Goal: Transaction & Acquisition: Purchase product/service

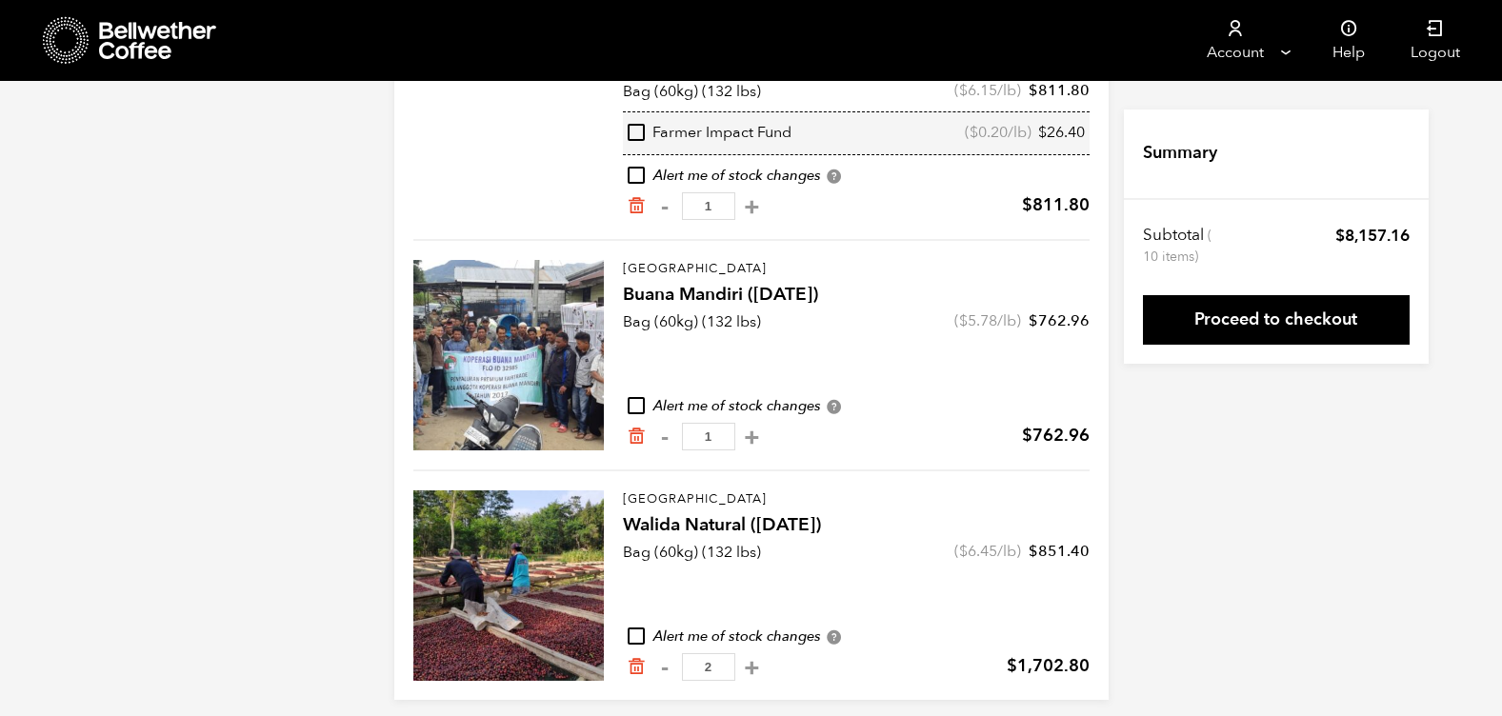
scroll to position [964, 0]
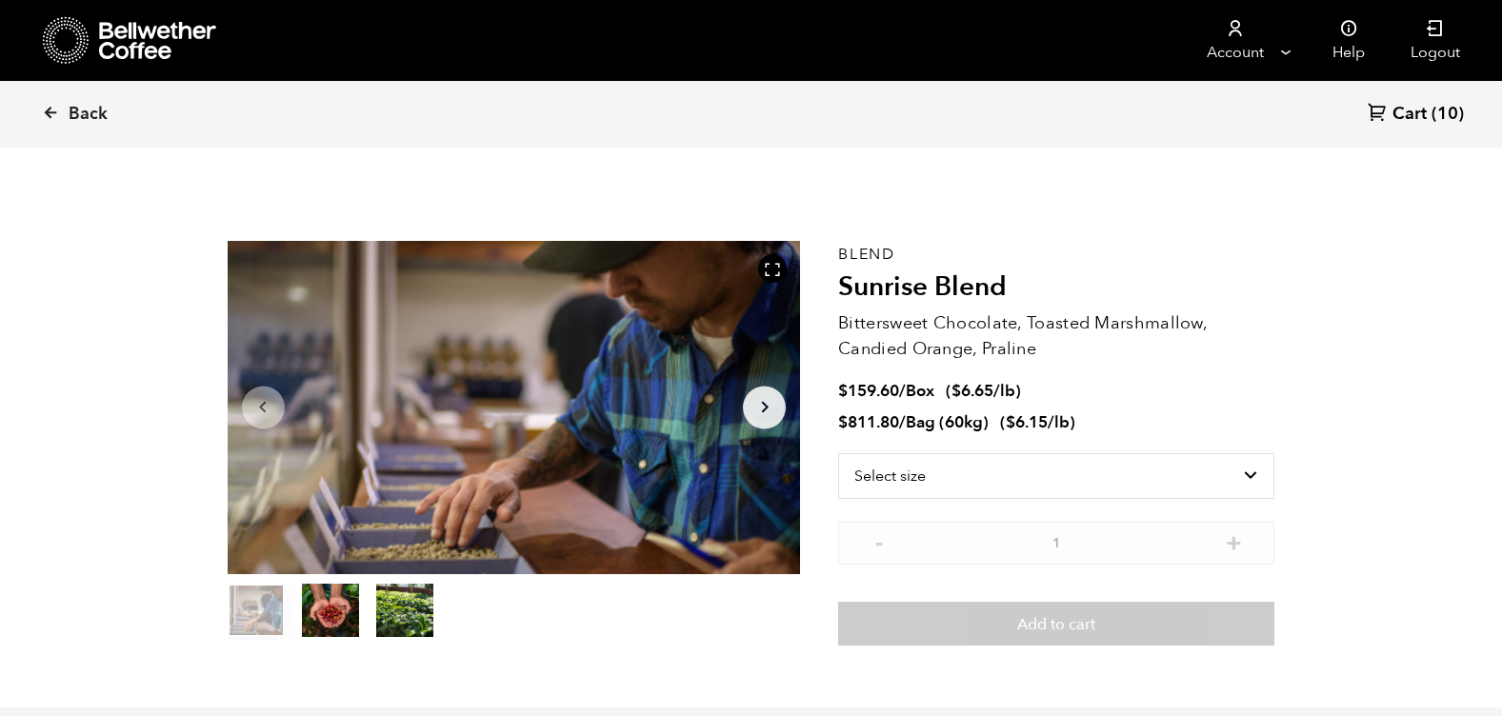
scroll to position [828, 1014]
click at [1129, 477] on select "Select size Bag (60kg) (132 lbs) Box (24 lbs)" at bounding box center [1056, 476] width 436 height 46
click at [1216, 467] on select "Select size Bag (60kg) (132 lbs) Box (24 lbs)" at bounding box center [1056, 476] width 436 height 46
select select "bag-3"
click at [838, 453] on select "Select size Bag (60kg) (132 lbs) Box (24 lbs)" at bounding box center [1056, 476] width 436 height 46
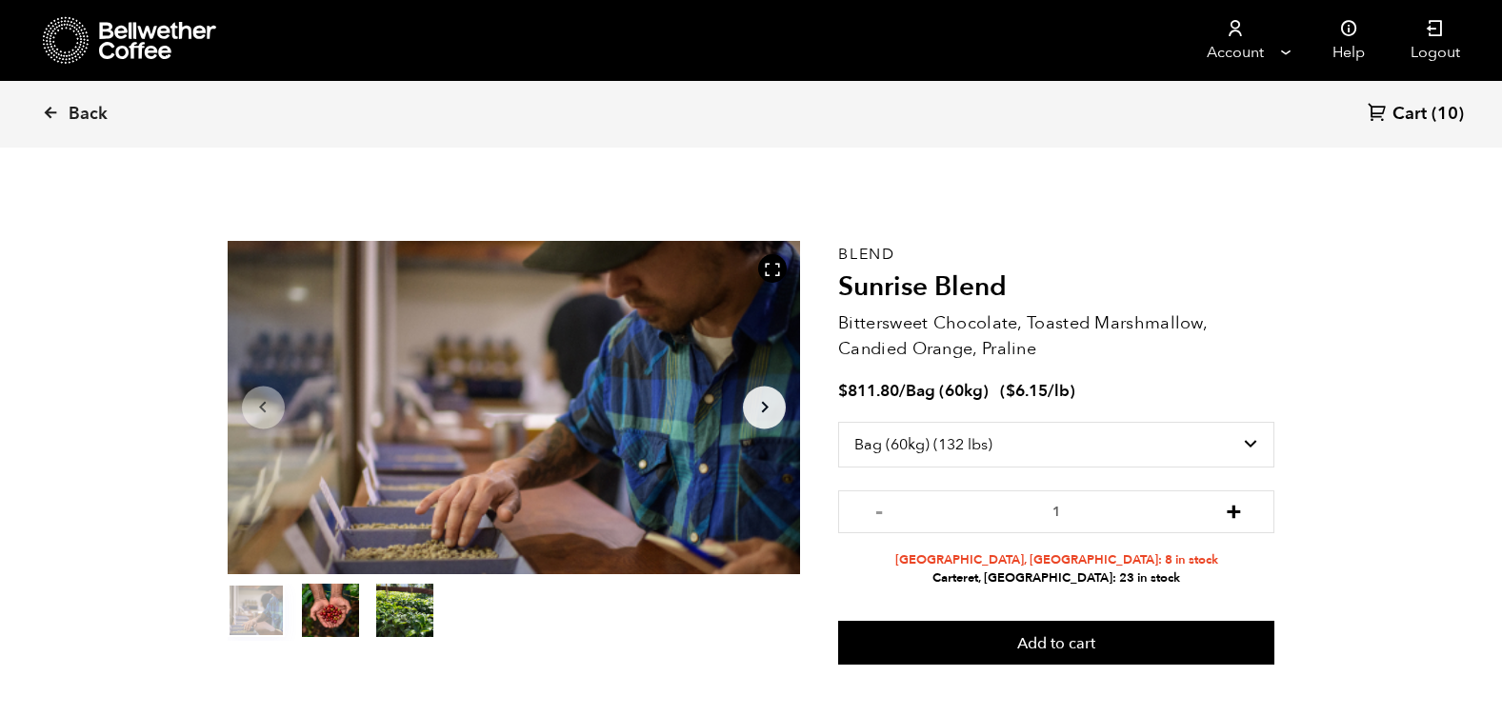
click at [1236, 512] on button "+" at bounding box center [1234, 509] width 24 height 19
click at [880, 512] on button "-" at bounding box center [878, 509] width 24 height 19
type input "2"
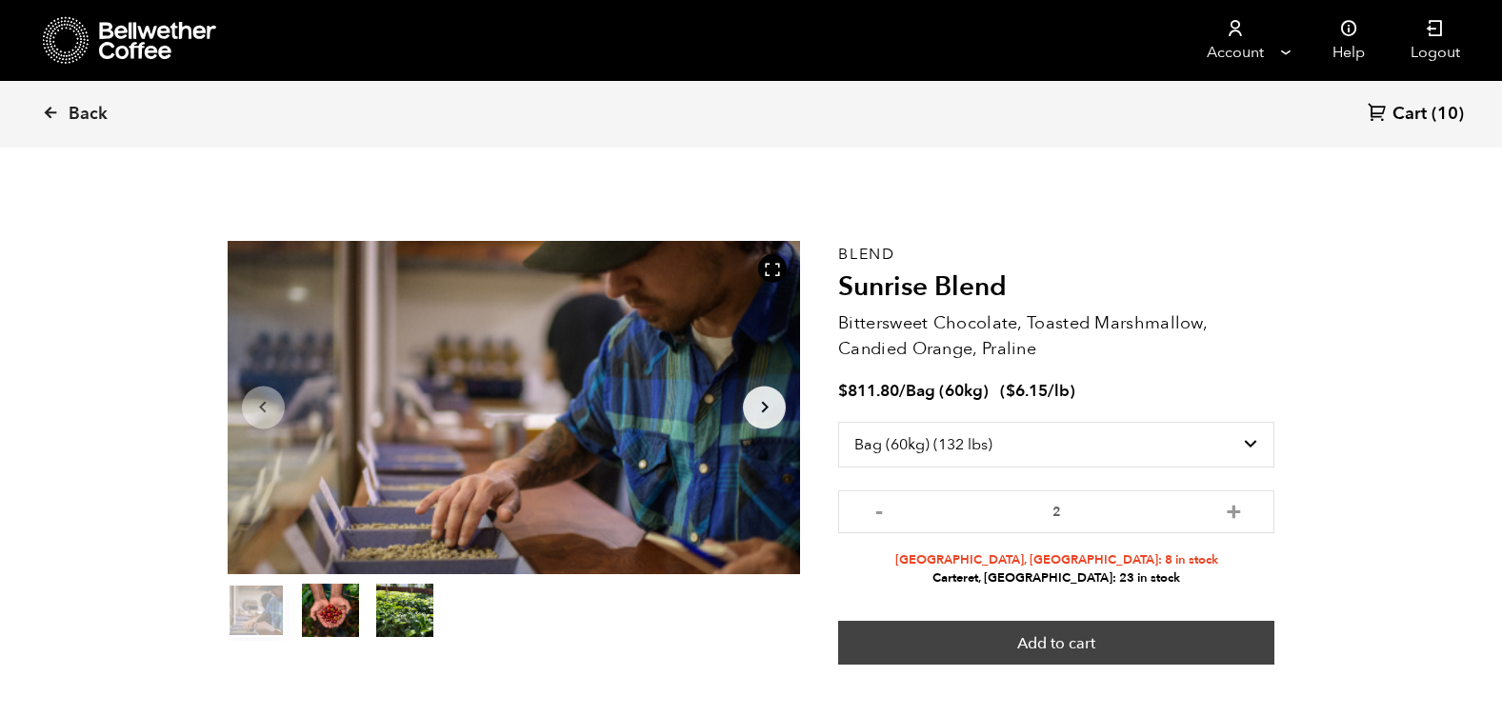
click at [1026, 629] on button "Add to cart" at bounding box center [1056, 643] width 436 height 44
click at [1056, 628] on button "Add to cart" at bounding box center [1056, 643] width 436 height 44
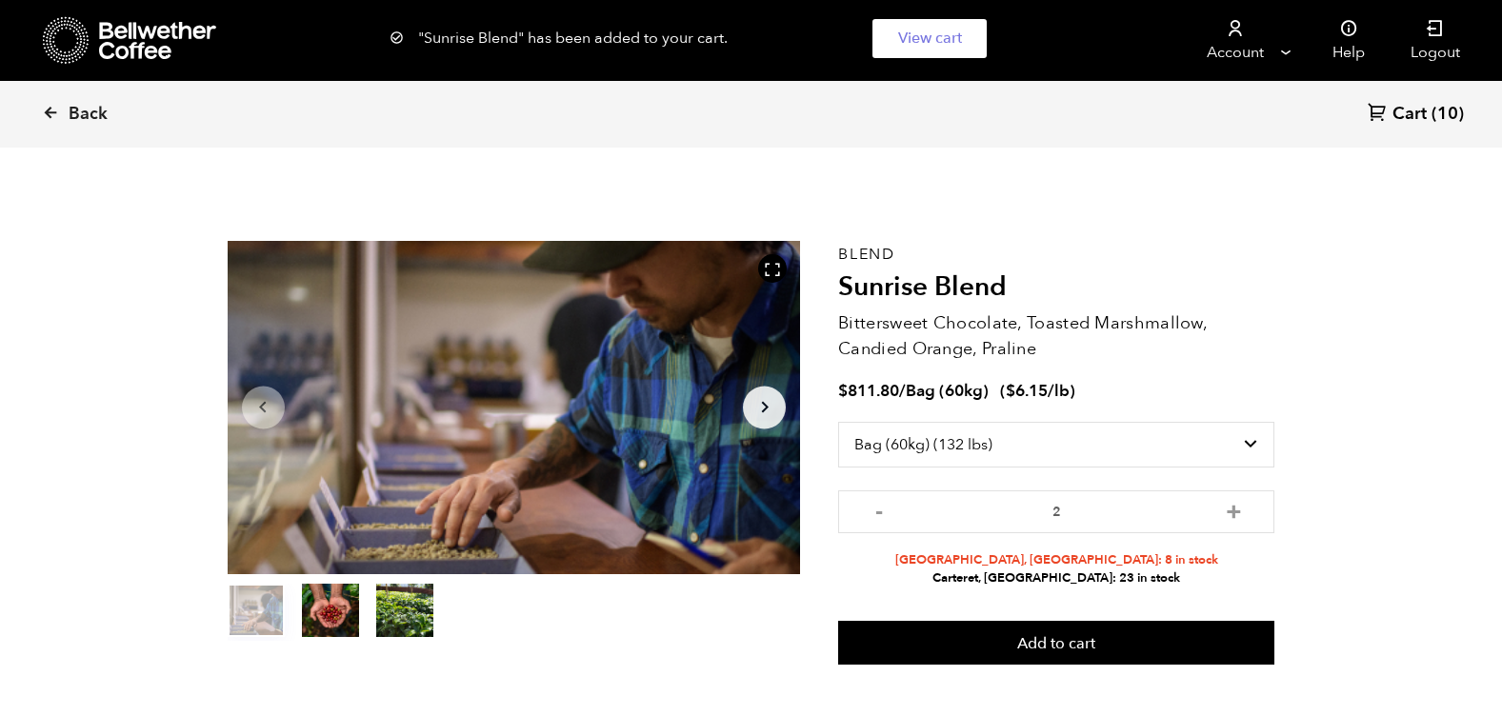
click at [1399, 118] on span "Cart" at bounding box center [1409, 114] width 34 height 23
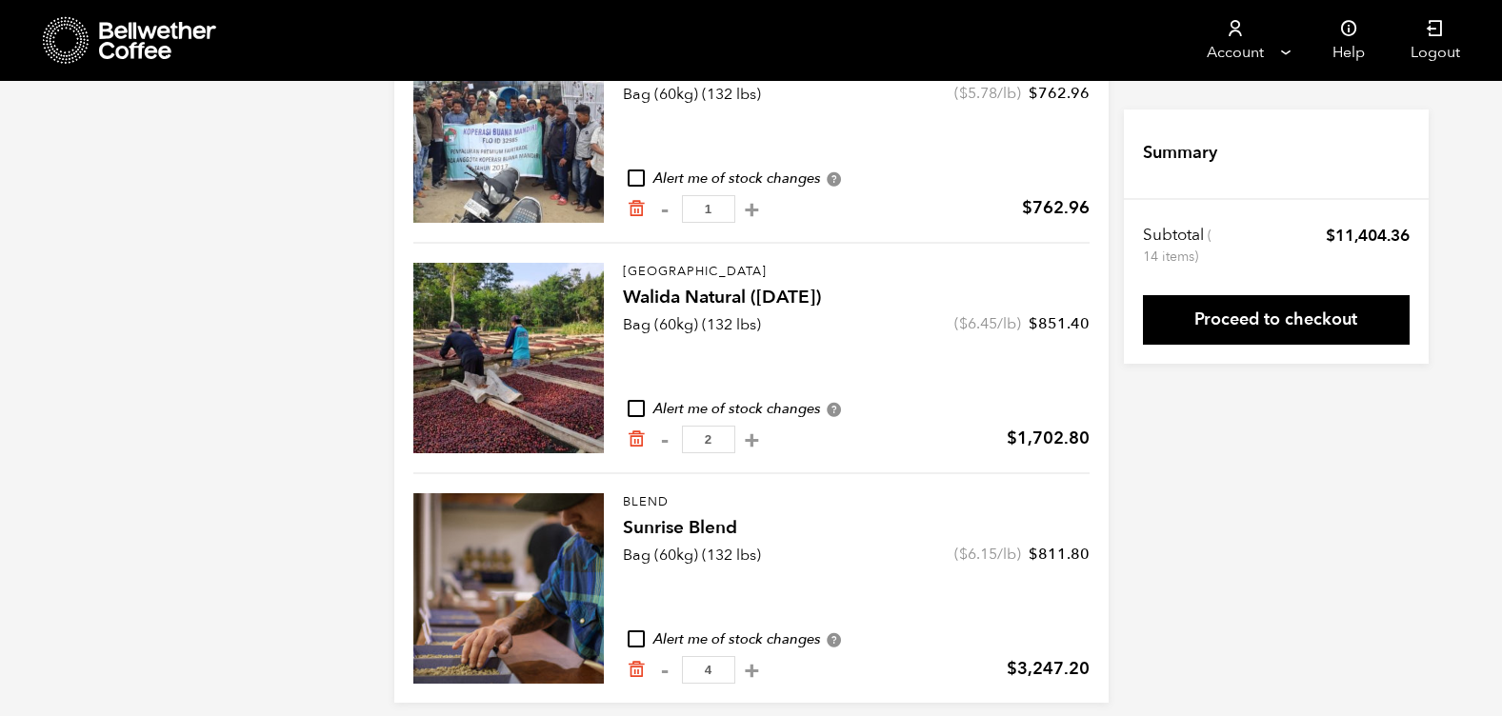
scroll to position [1207, 0]
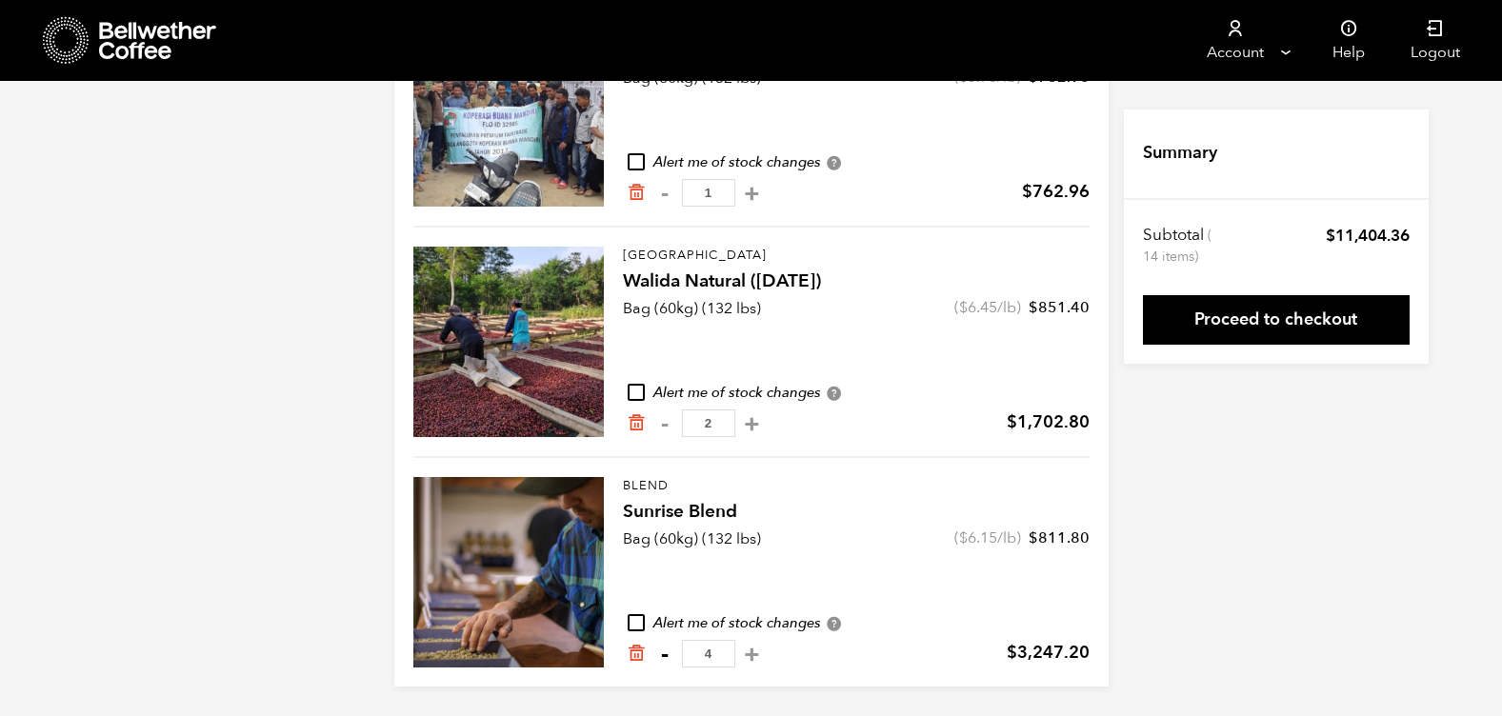
click at [665, 655] on button "-" at bounding box center [665, 654] width 24 height 19
type input "3"
click at [656, 656] on button "-" at bounding box center [665, 654] width 24 height 19
type input "2"
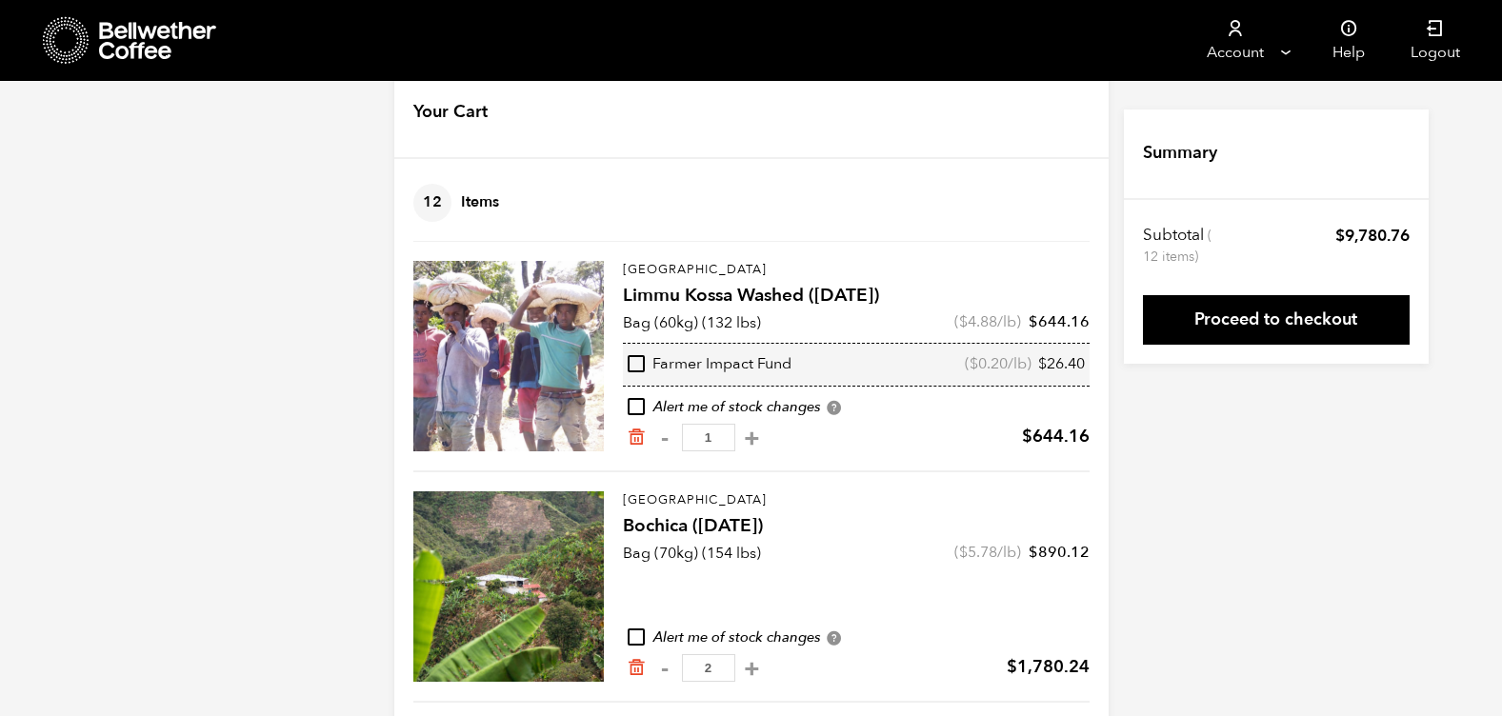
scroll to position [0, 0]
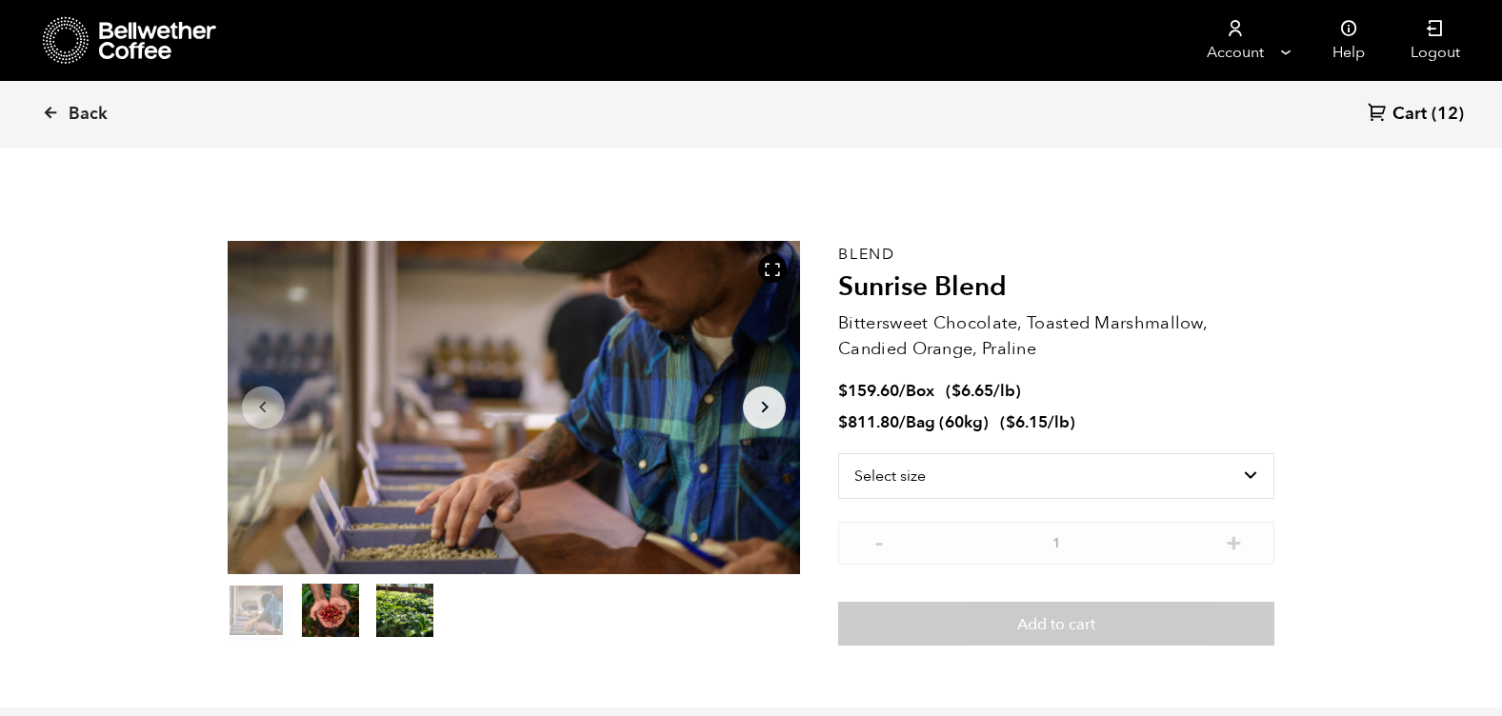
scroll to position [828, 1014]
click at [58, 108] on icon at bounding box center [50, 112] width 17 height 17
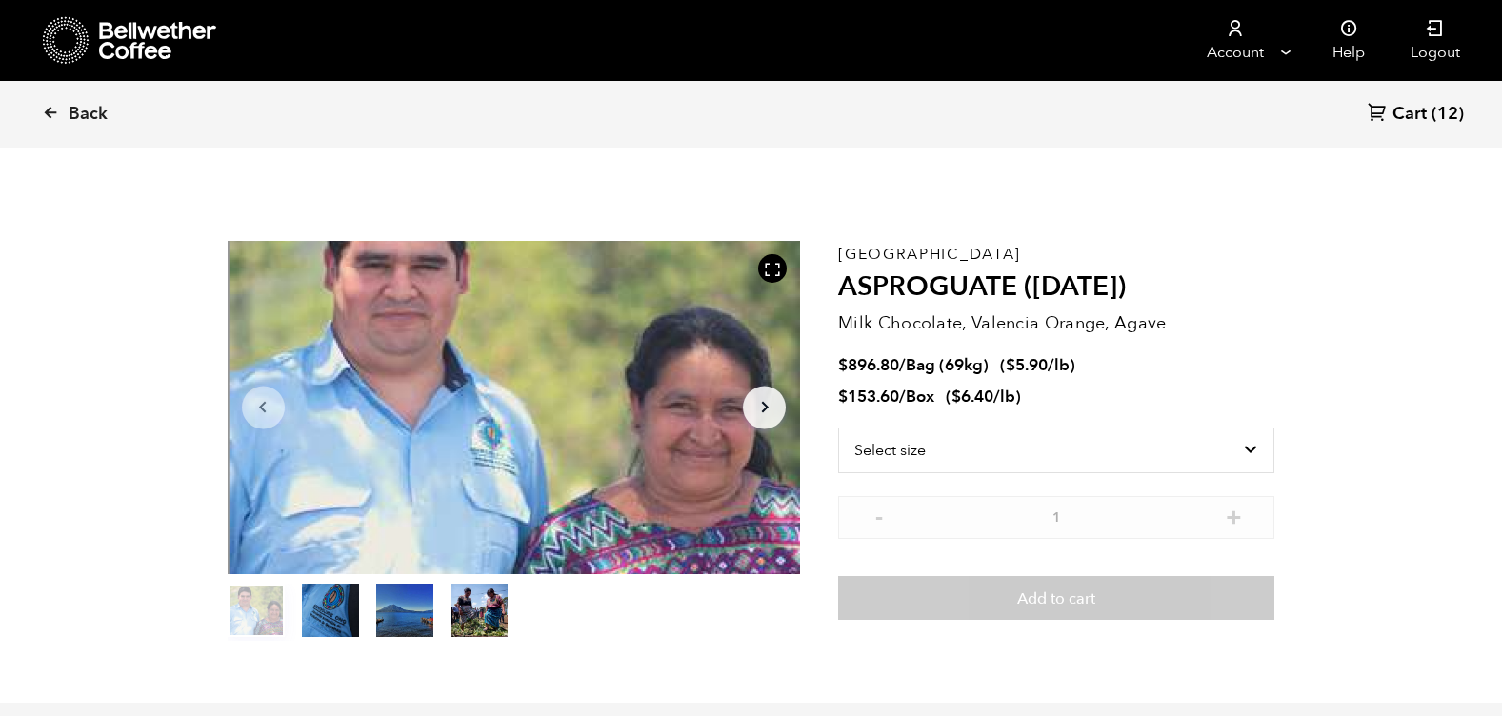
scroll to position [828, 1014]
click at [1058, 452] on select "Select size Bag (69kg) (152 lbs) Box (24 lbs)" at bounding box center [1056, 451] width 436 height 46
select select "bag-2"
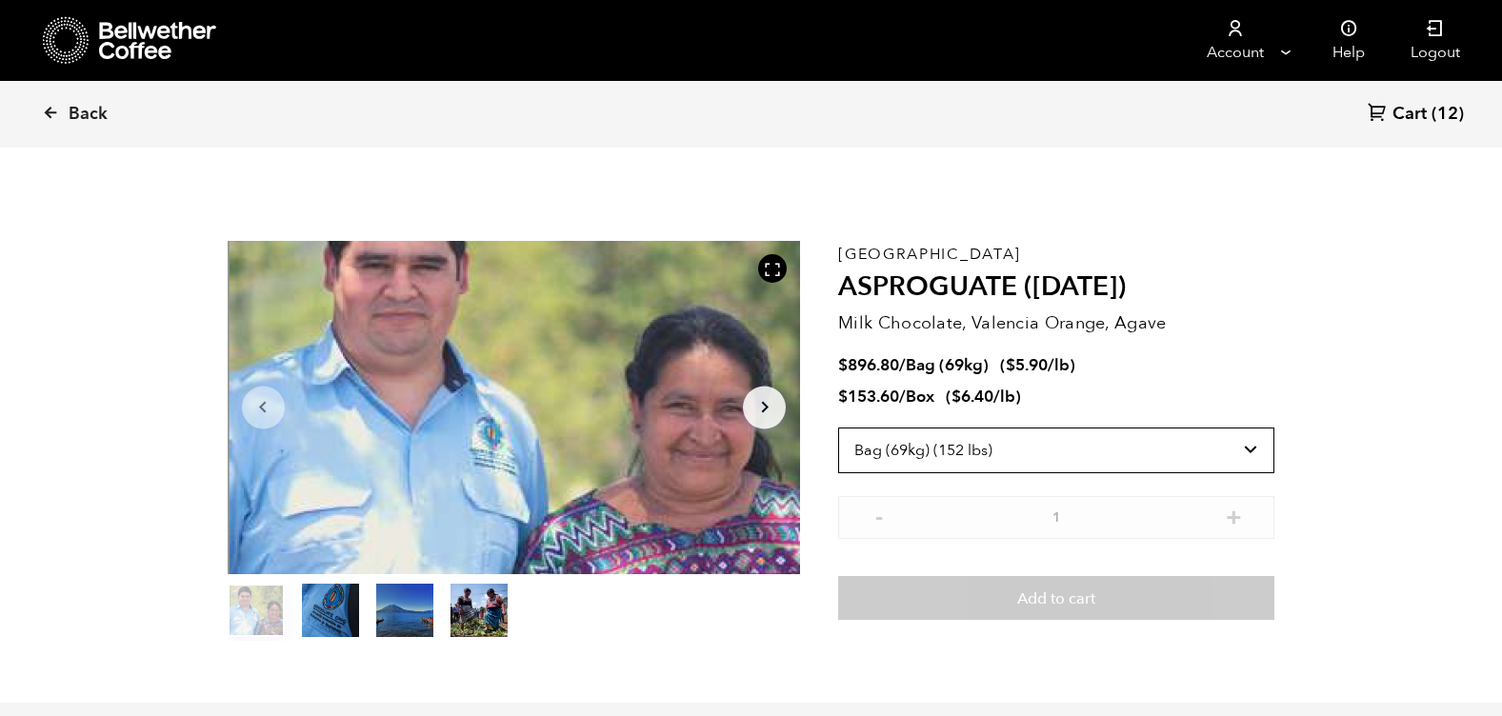
click at [838, 428] on select "Select size Bag (69kg) (152 lbs) Box (24 lbs)" at bounding box center [1056, 451] width 436 height 46
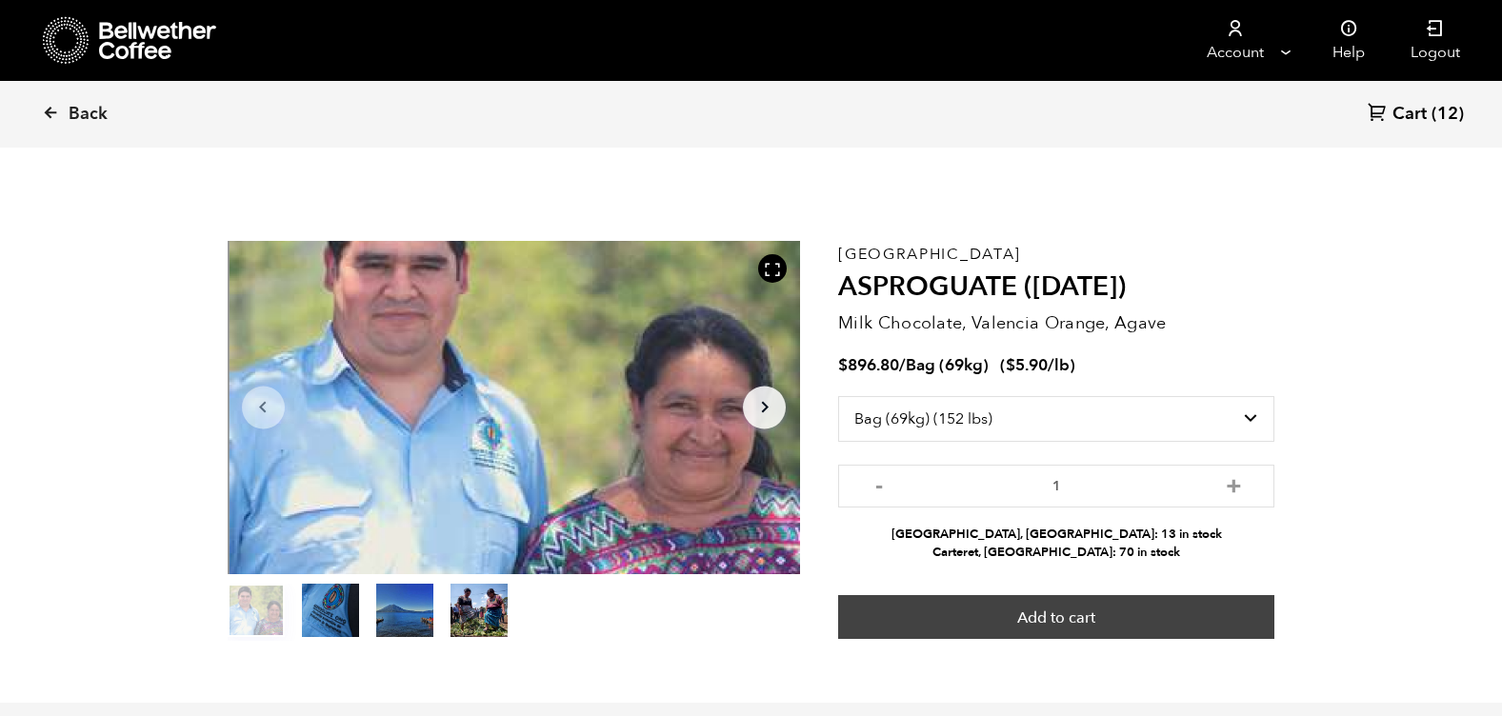
click at [1065, 625] on button "Add to cart" at bounding box center [1056, 617] width 436 height 44
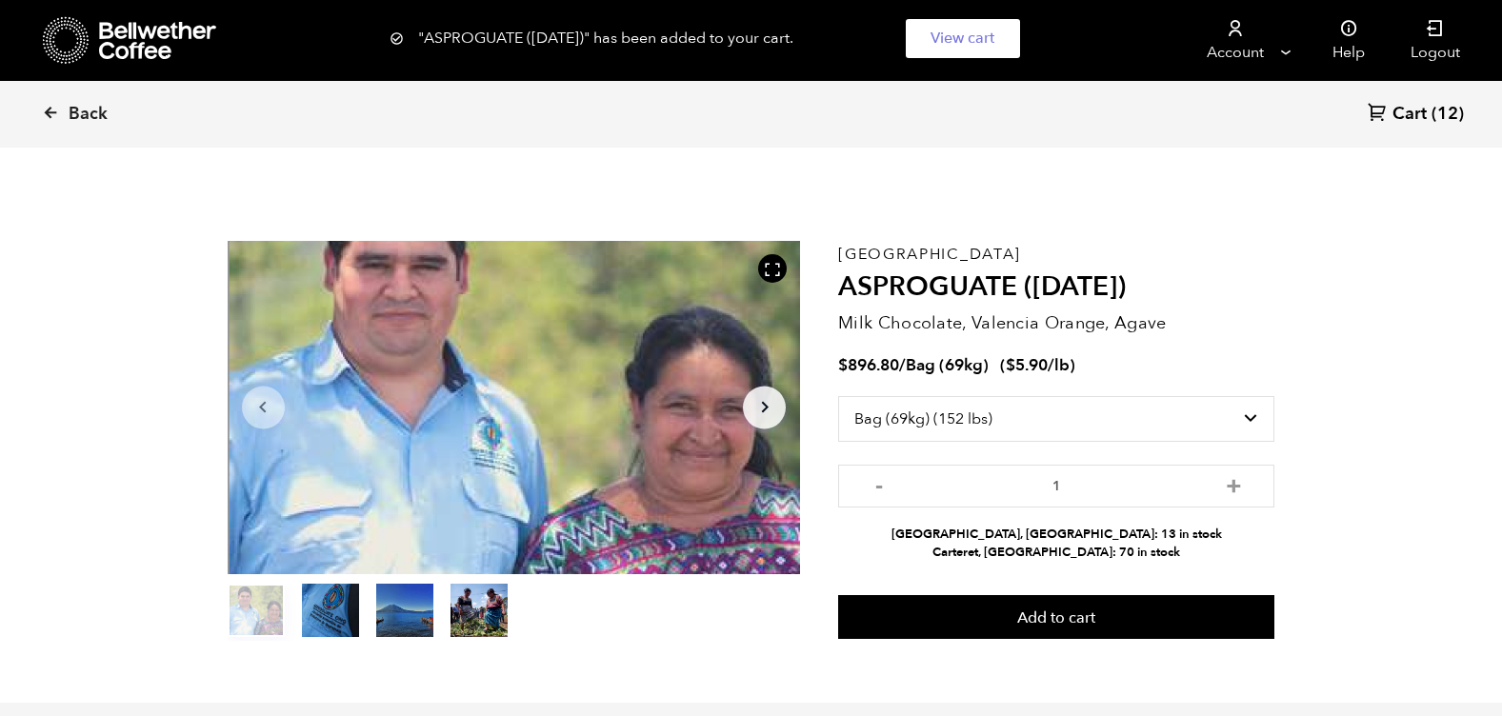
click at [1414, 117] on span "Cart" at bounding box center [1409, 114] width 34 height 23
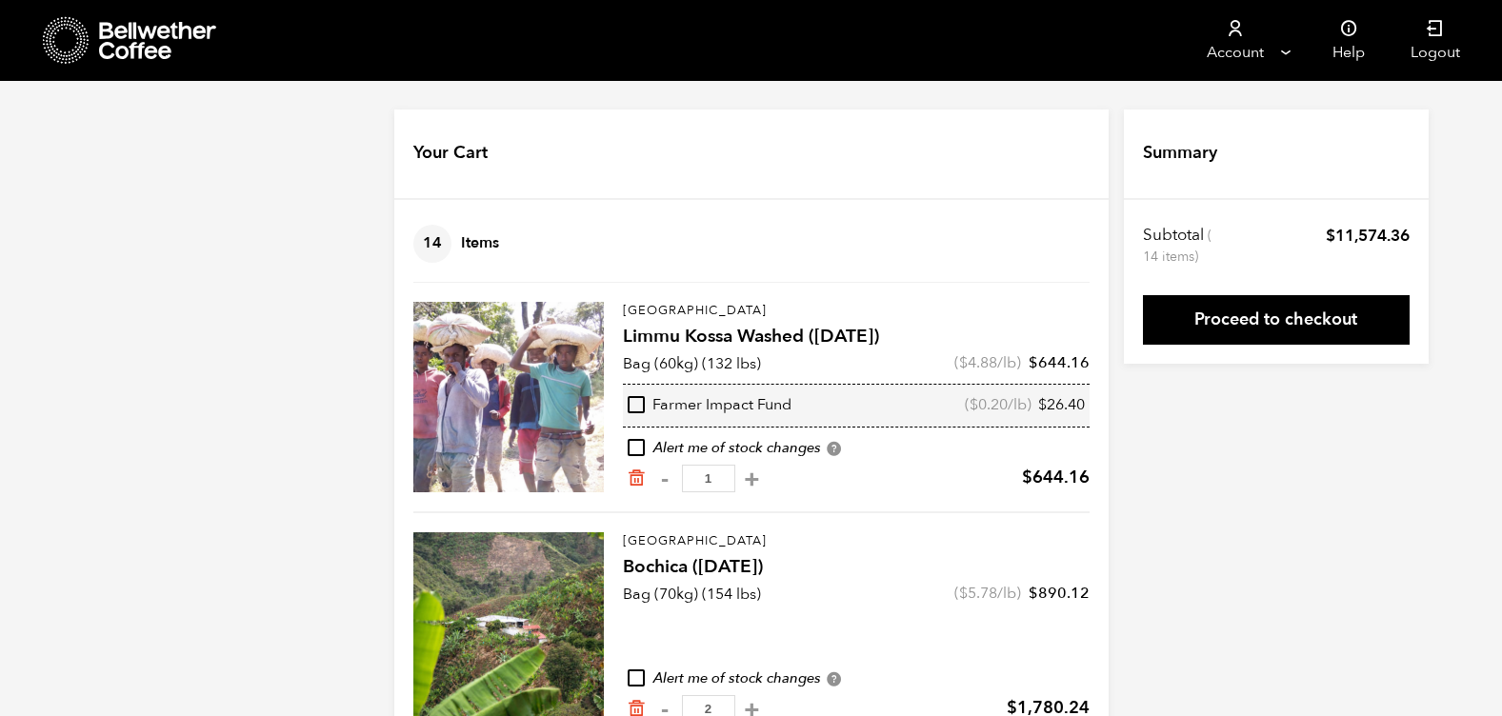
click at [515, 356] on div at bounding box center [508, 397] width 190 height 190
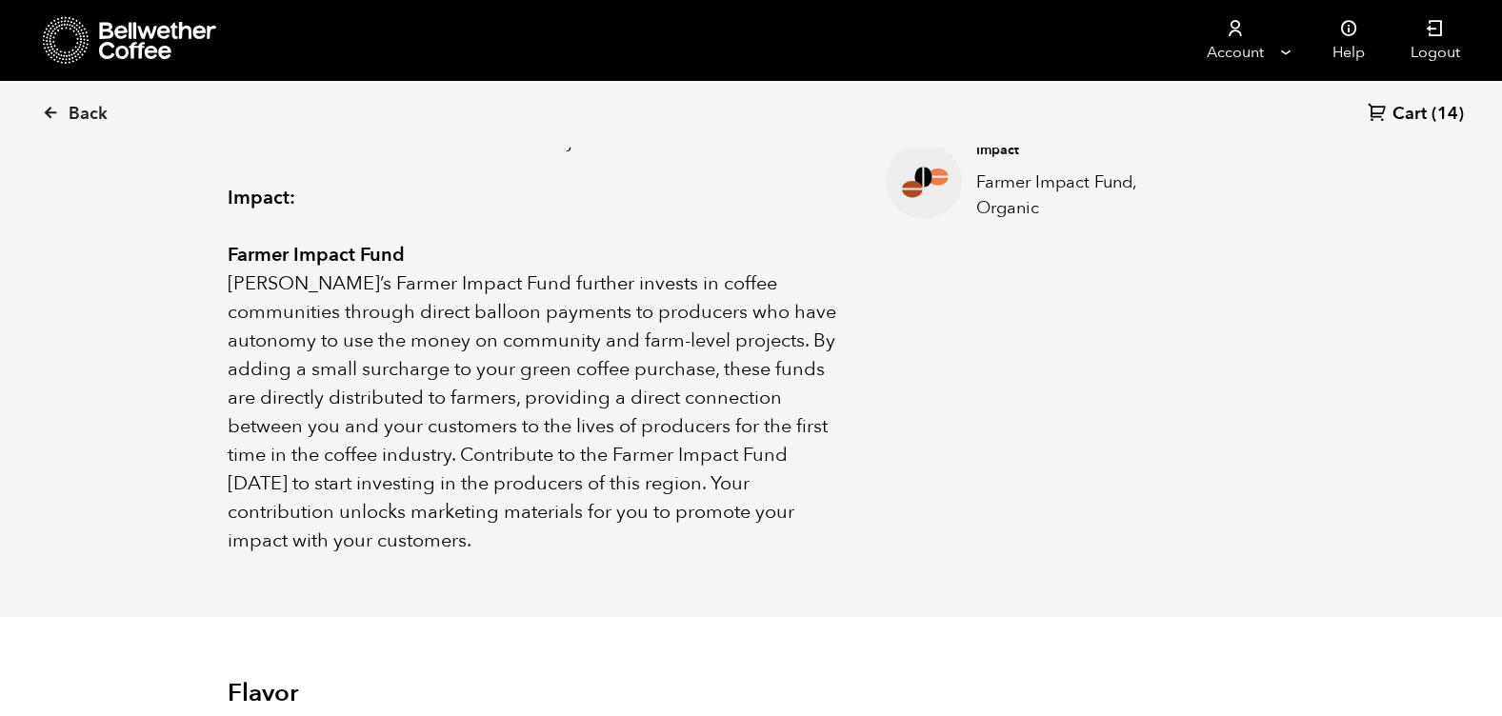
scroll to position [973, 0]
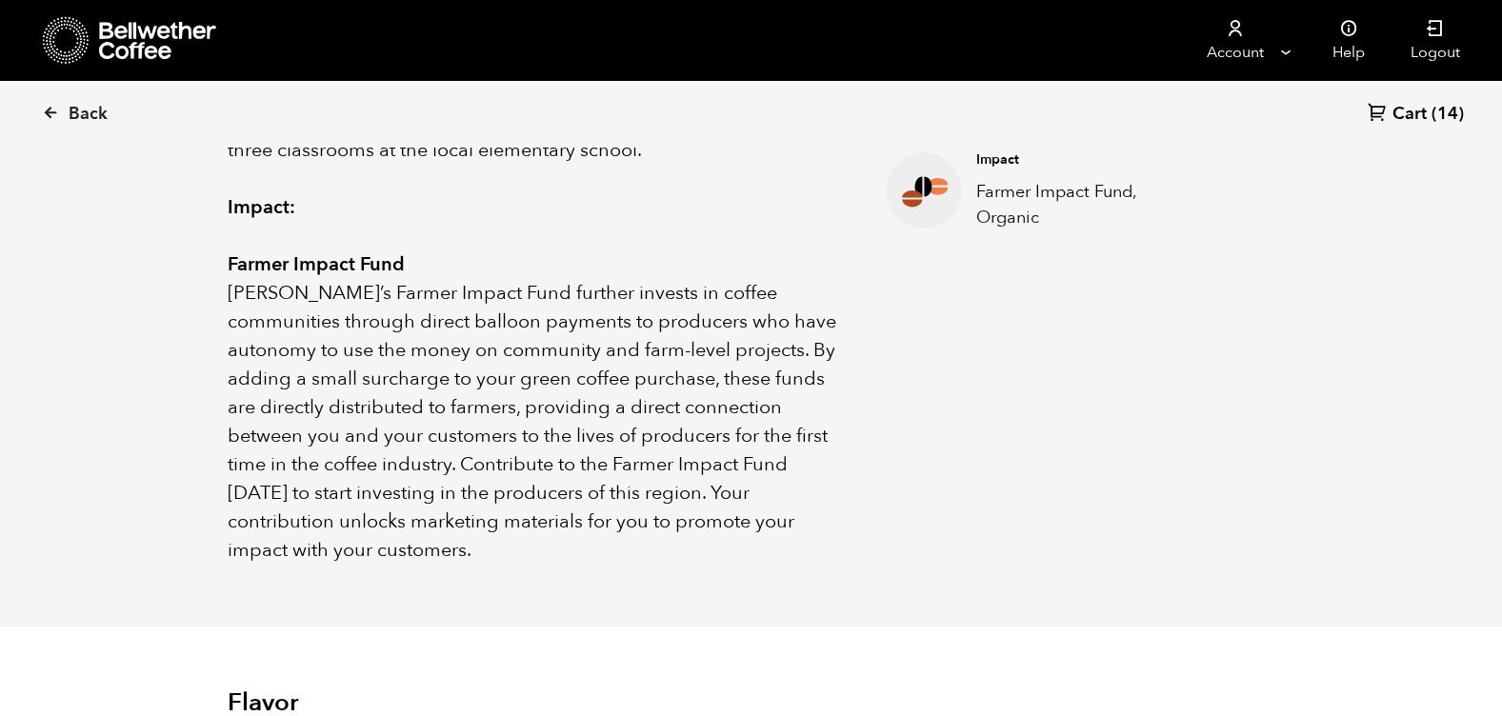
click at [1411, 116] on span "Cart" at bounding box center [1409, 114] width 34 height 23
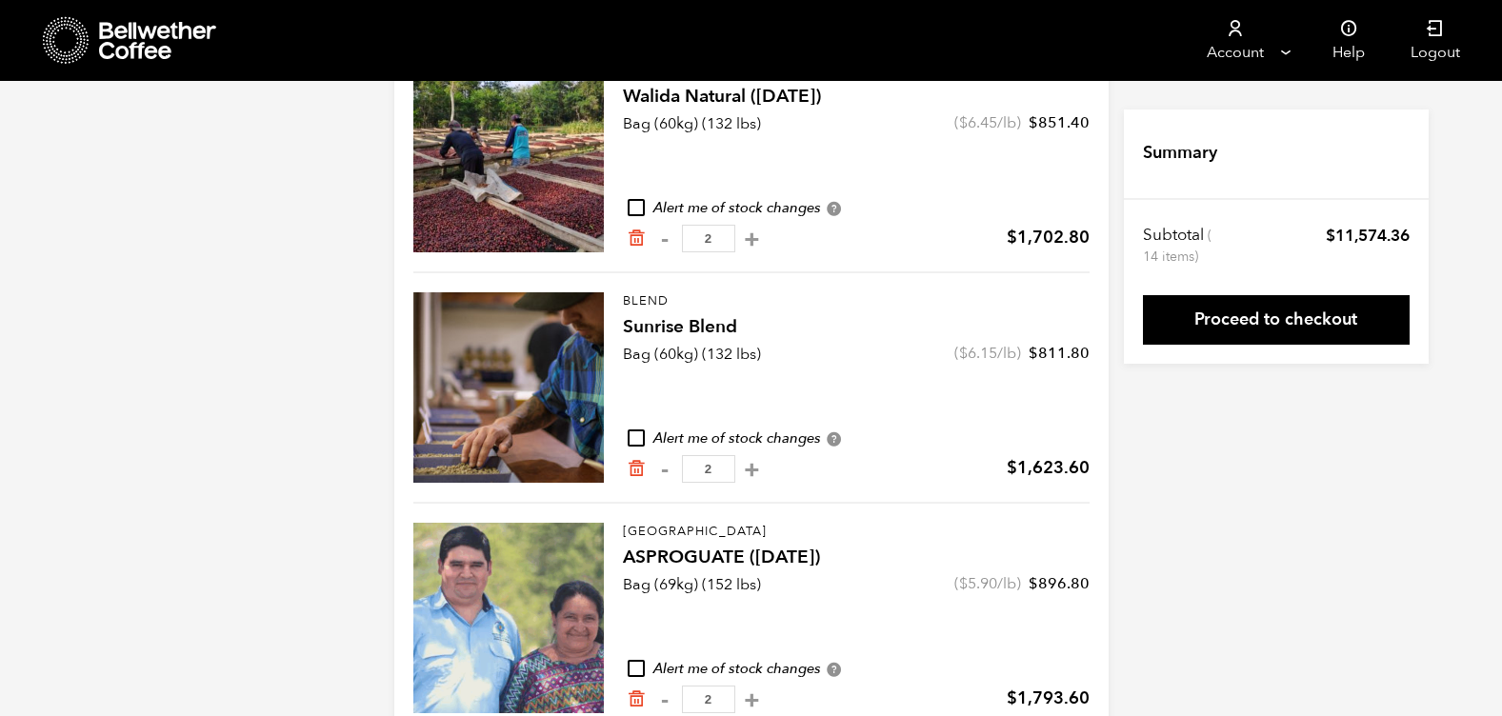
scroll to position [1438, 0]
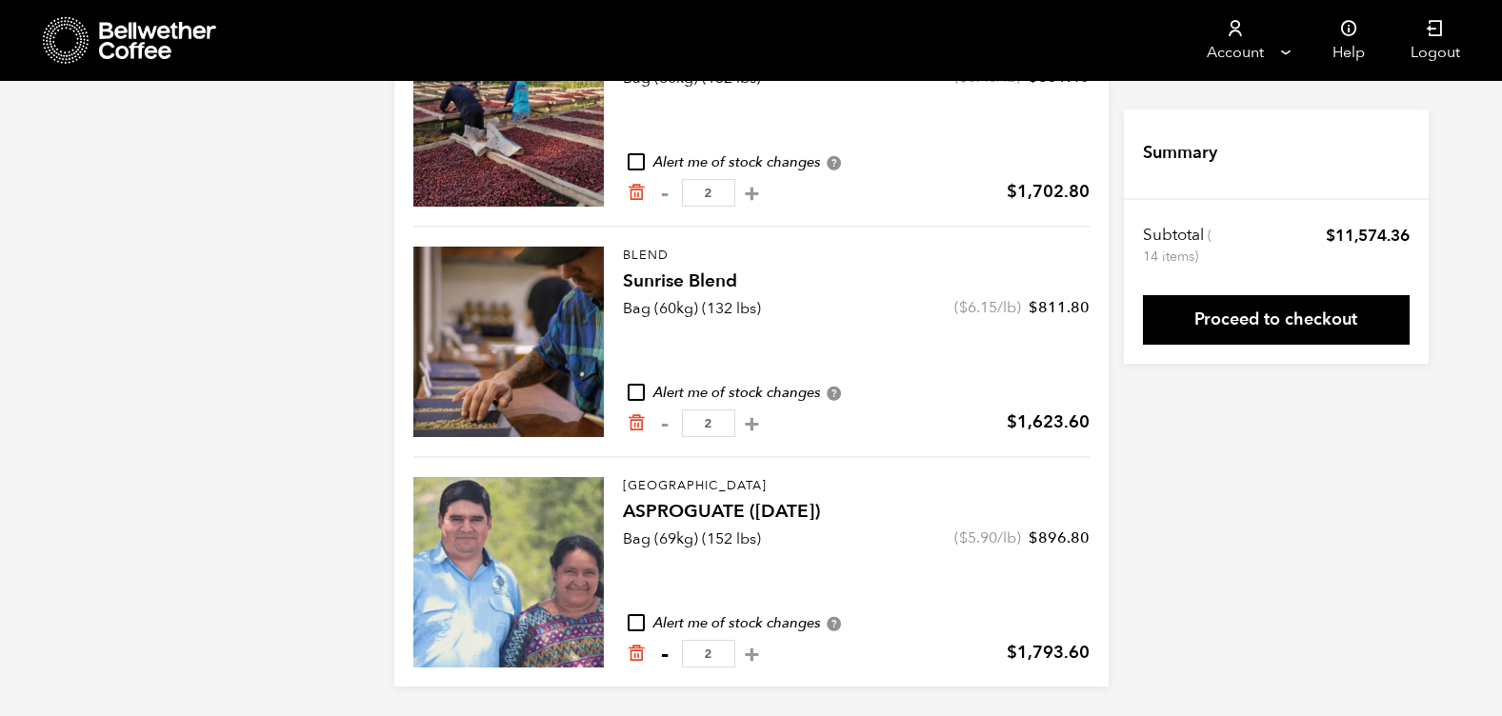
click at [658, 657] on button "-" at bounding box center [665, 654] width 24 height 19
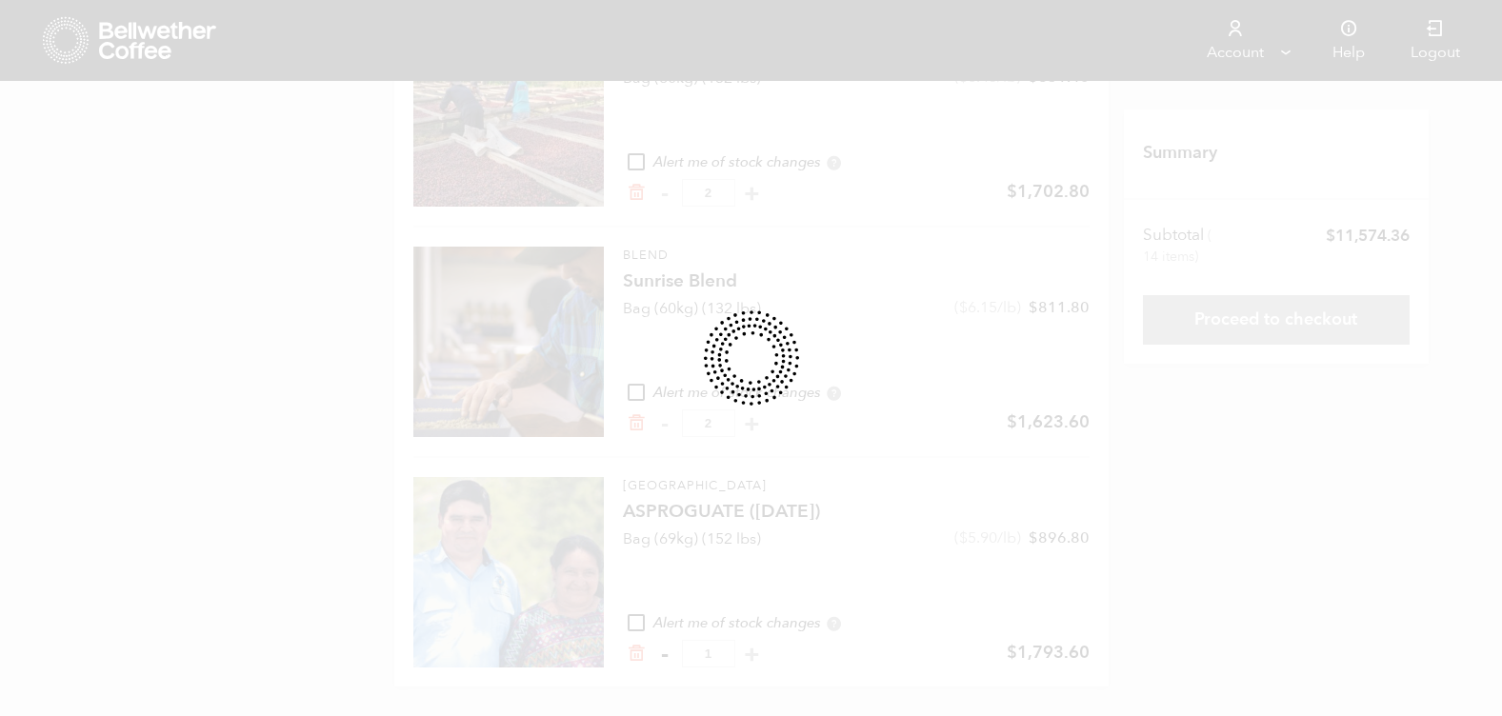
type input "1"
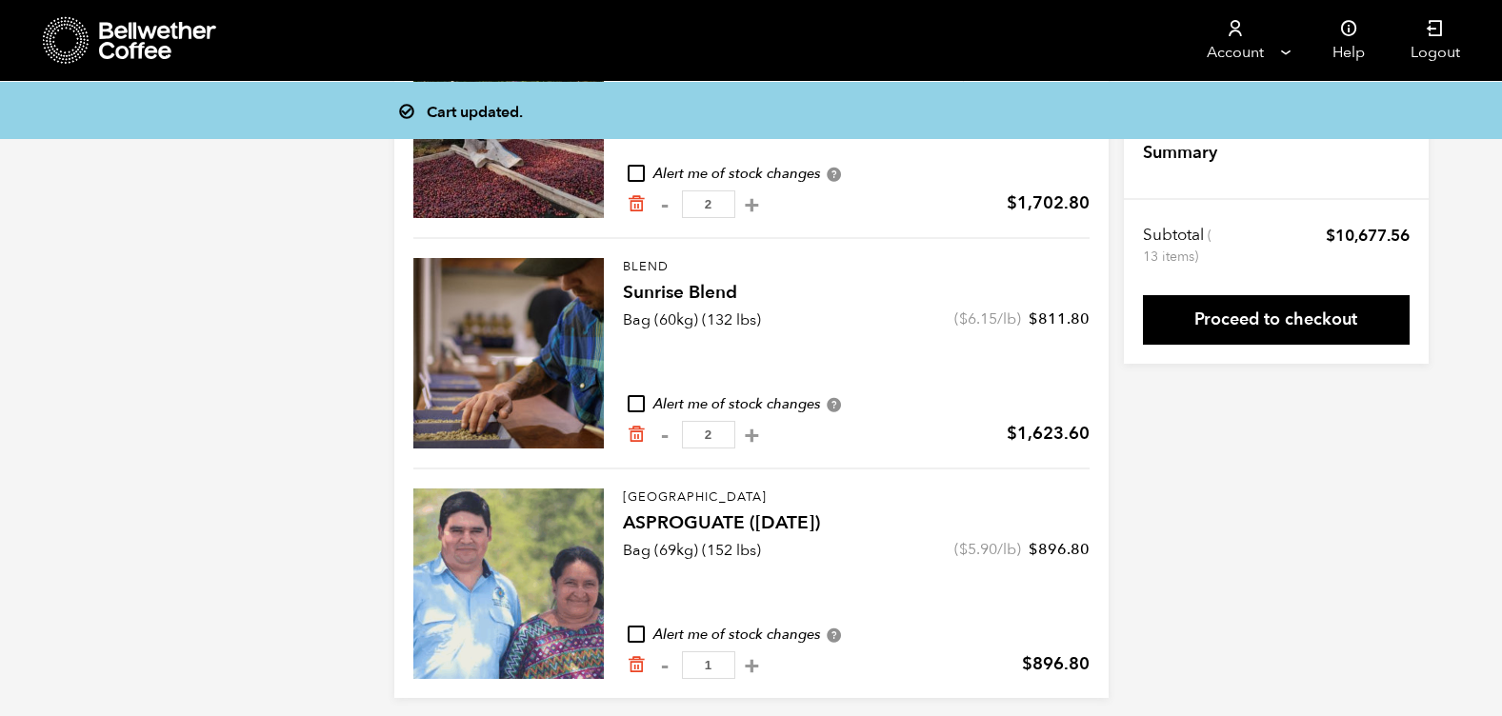
scroll to position [1424, 0]
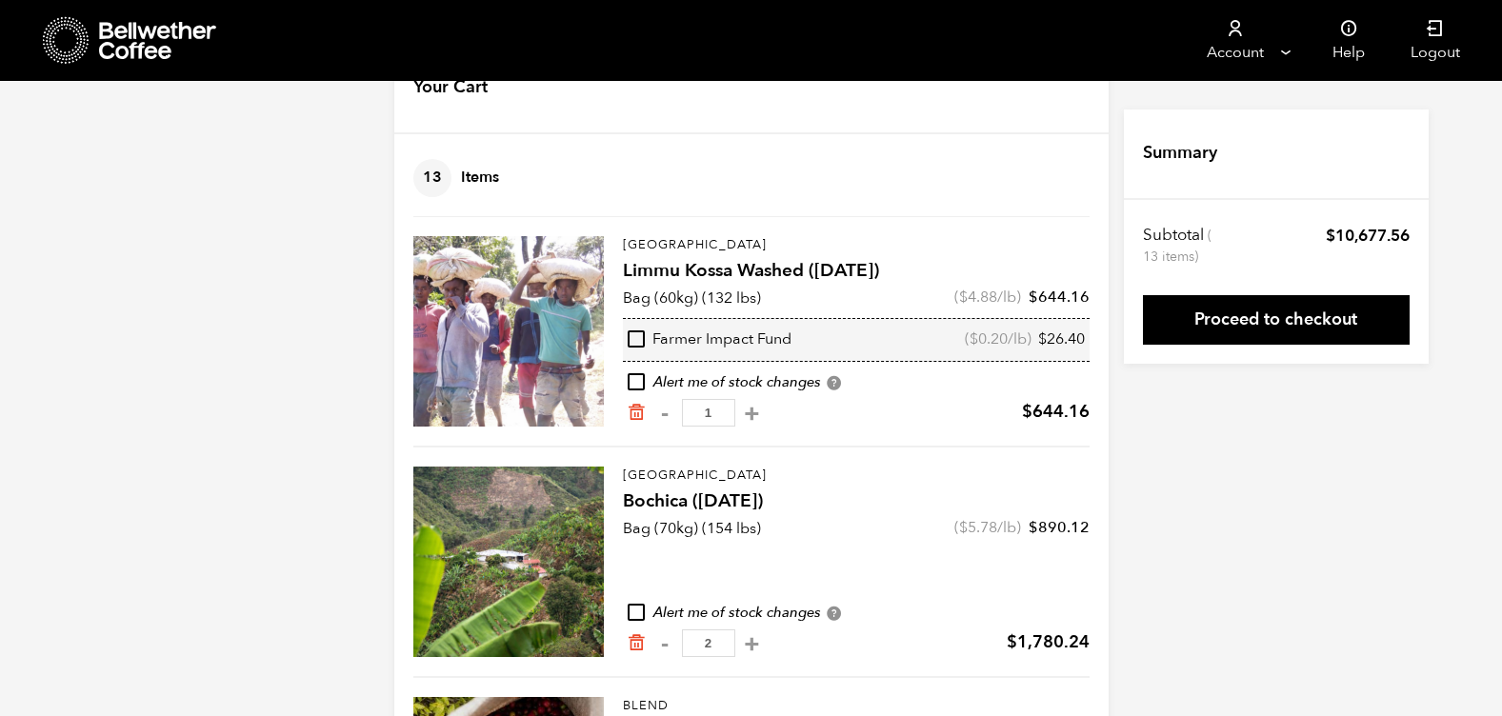
scroll to position [60, 0]
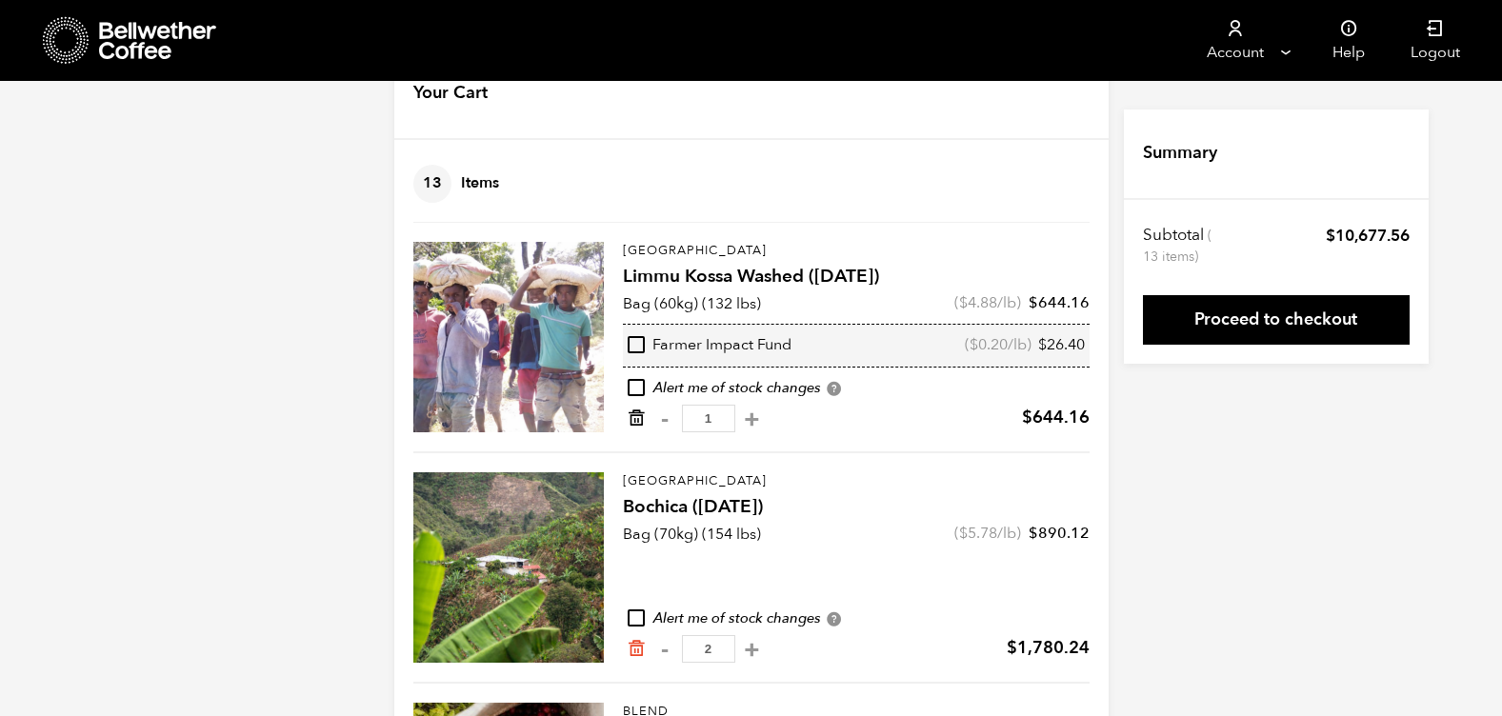
click at [634, 419] on icon "Remove from cart" at bounding box center [636, 417] width 19 height 19
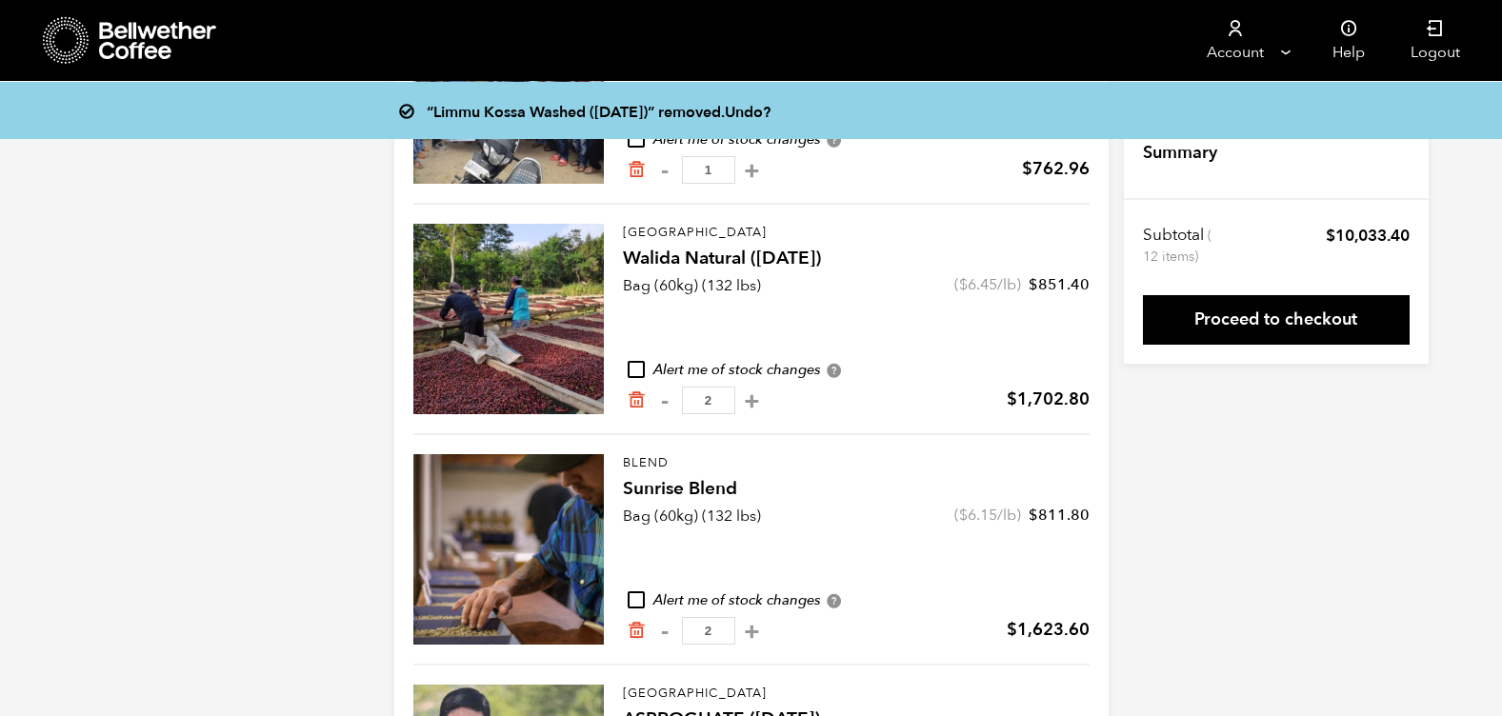
scroll to position [986, 0]
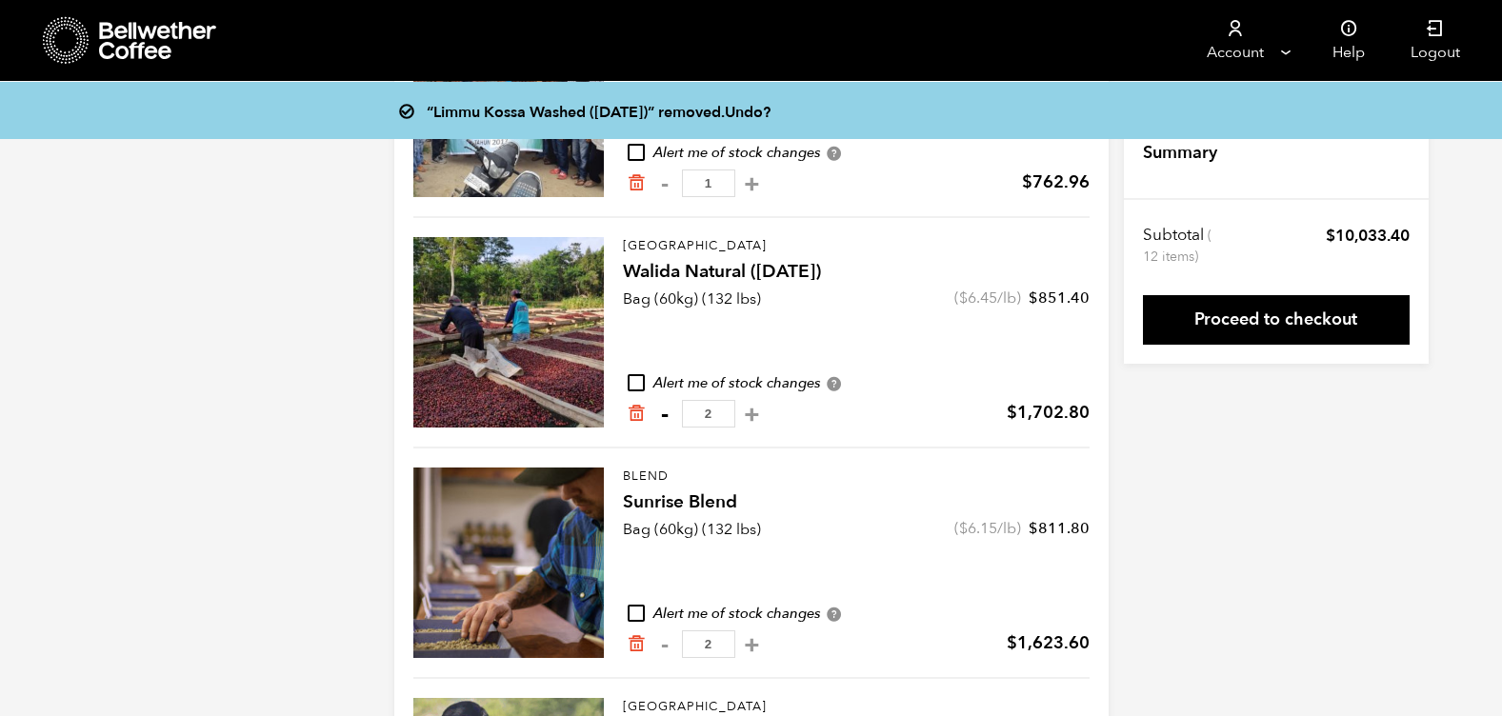
click at [663, 415] on button "-" at bounding box center [665, 414] width 24 height 19
type input "1"
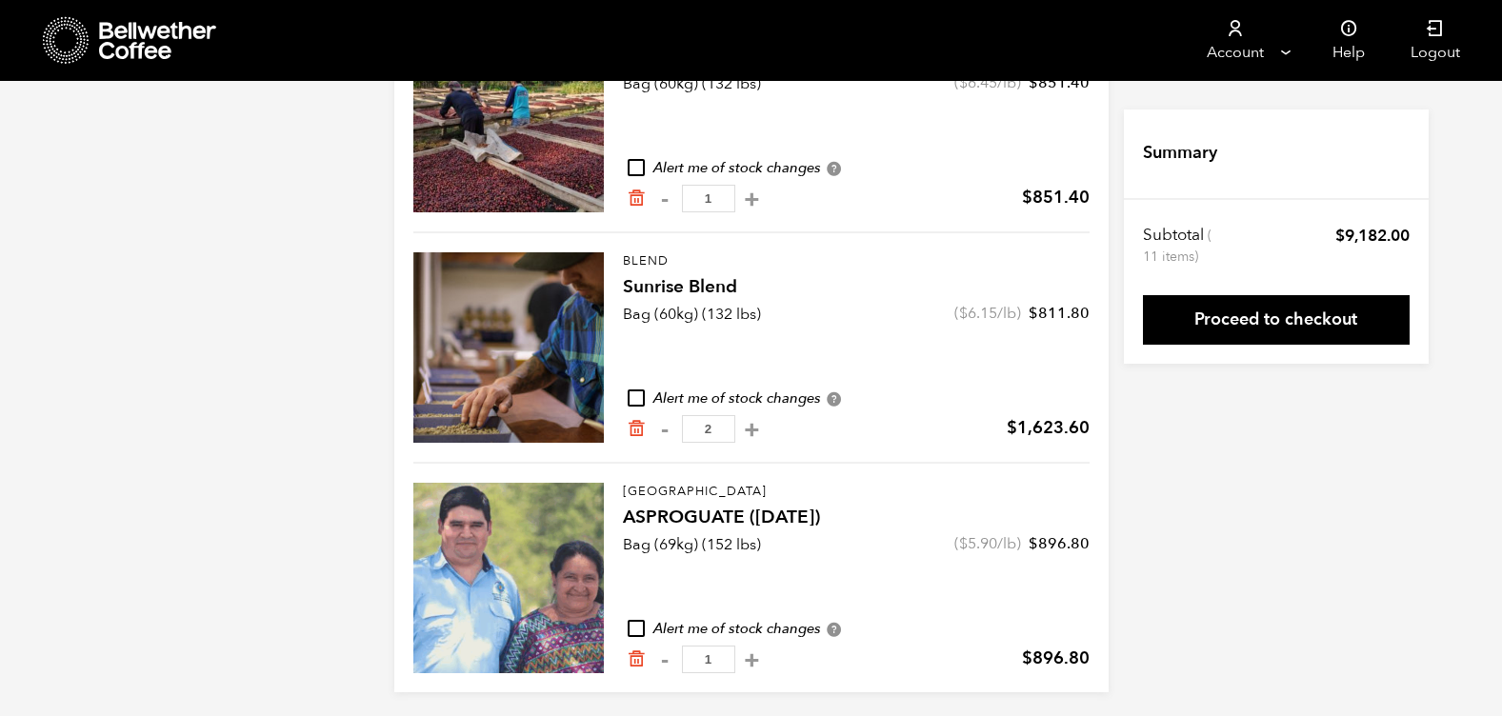
scroll to position [1207, 0]
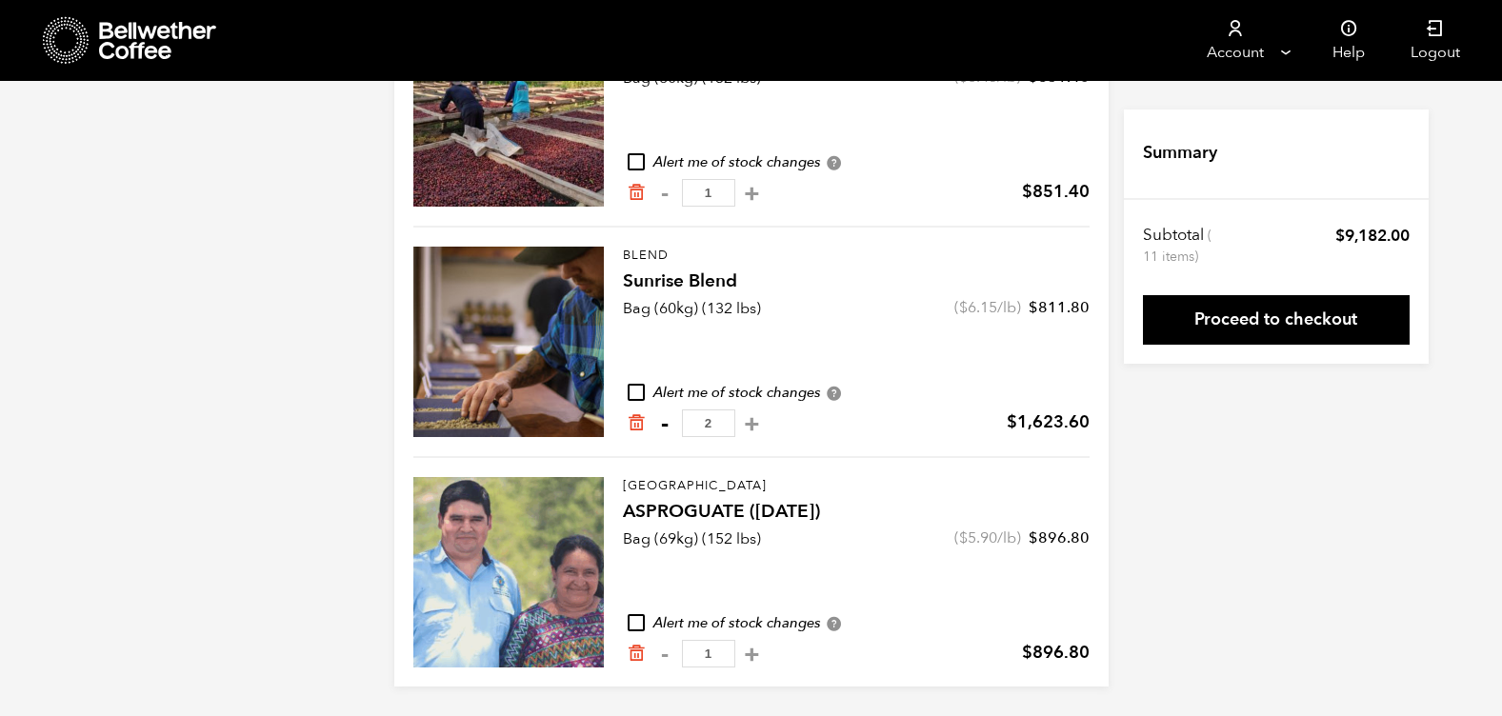
click at [667, 425] on button "-" at bounding box center [665, 423] width 24 height 19
type input "1"
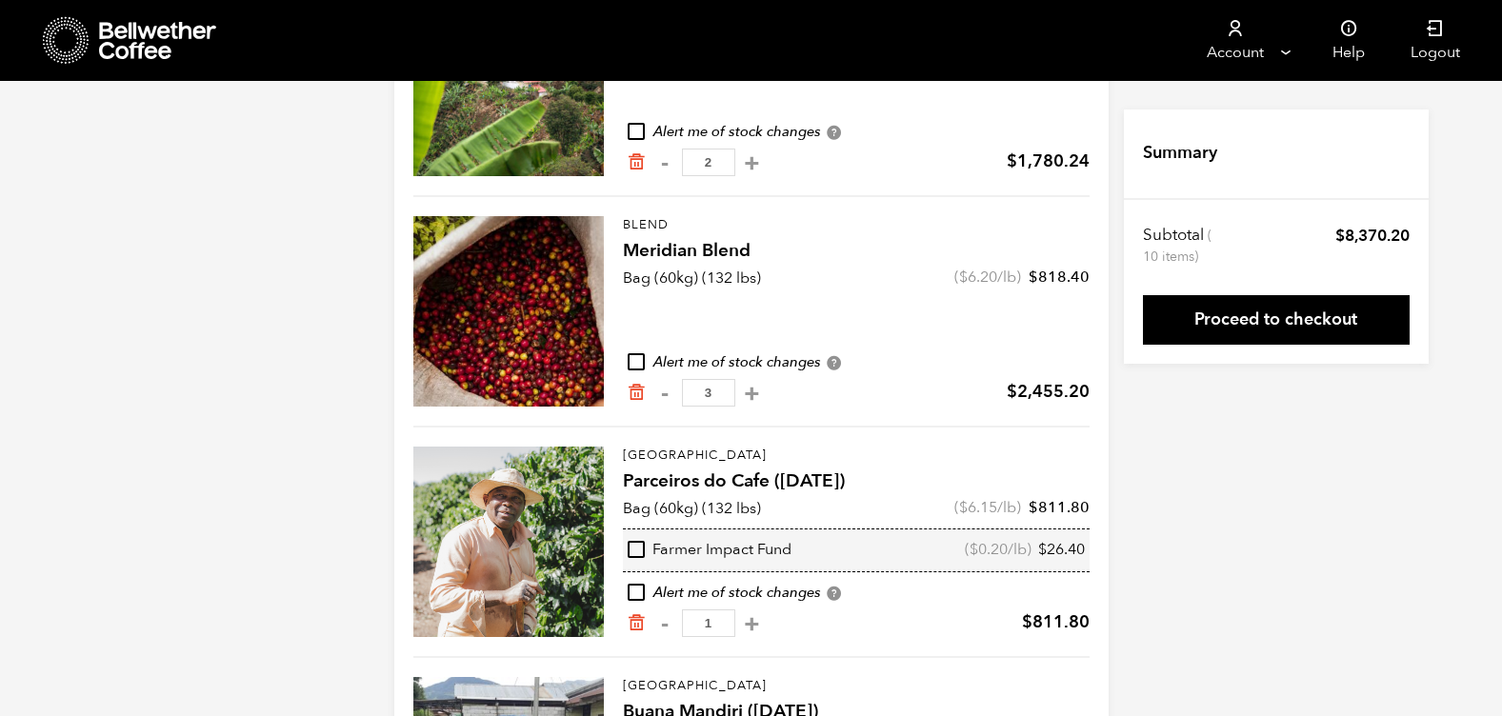
scroll to position [0, 0]
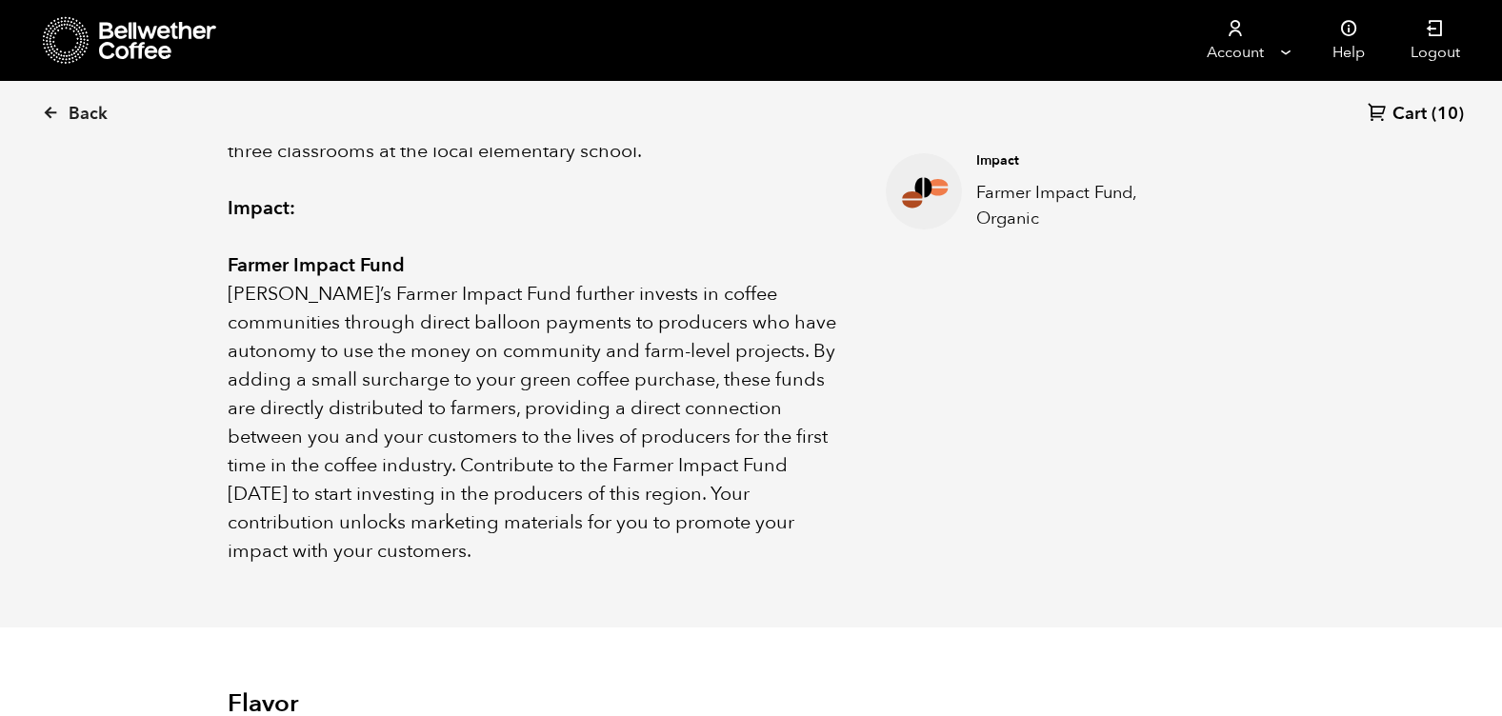
scroll to position [828, 1014]
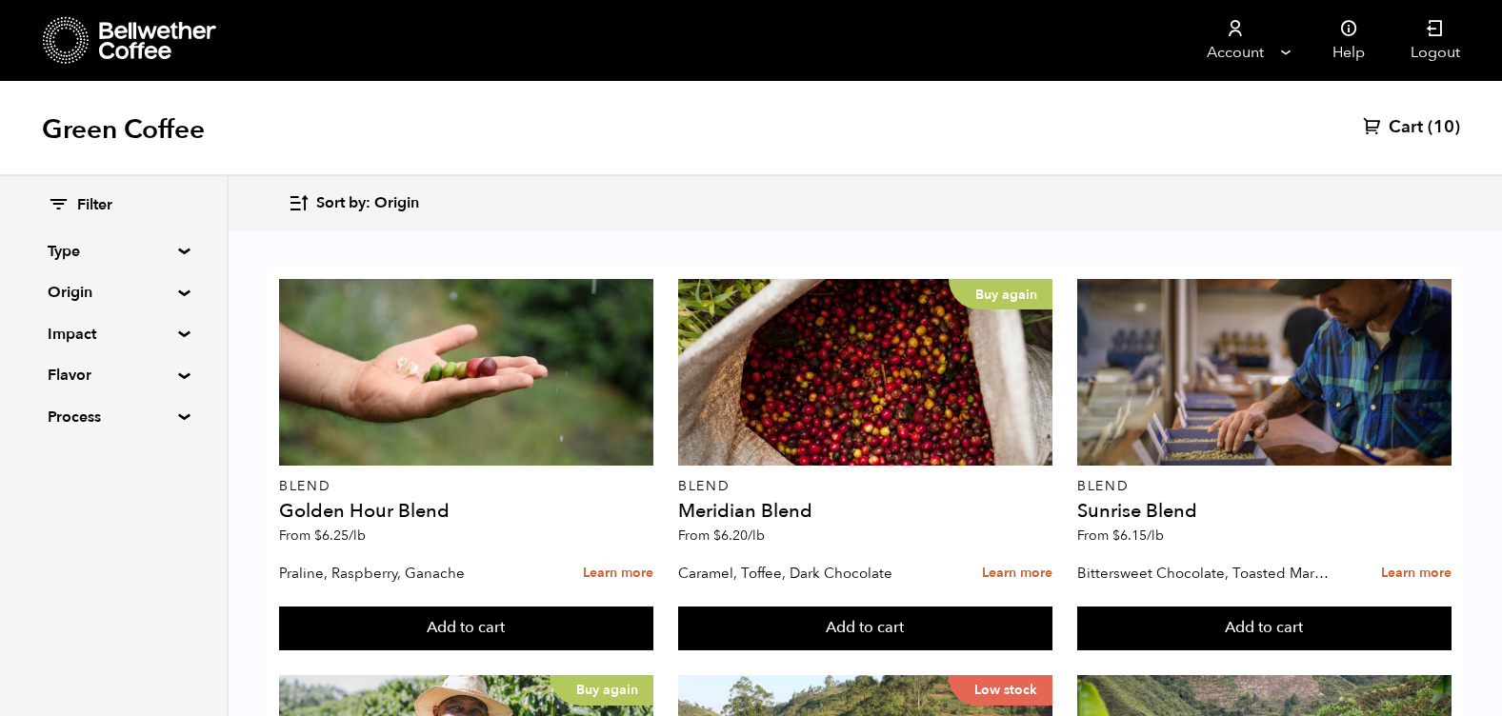
scroll to position [887, 0]
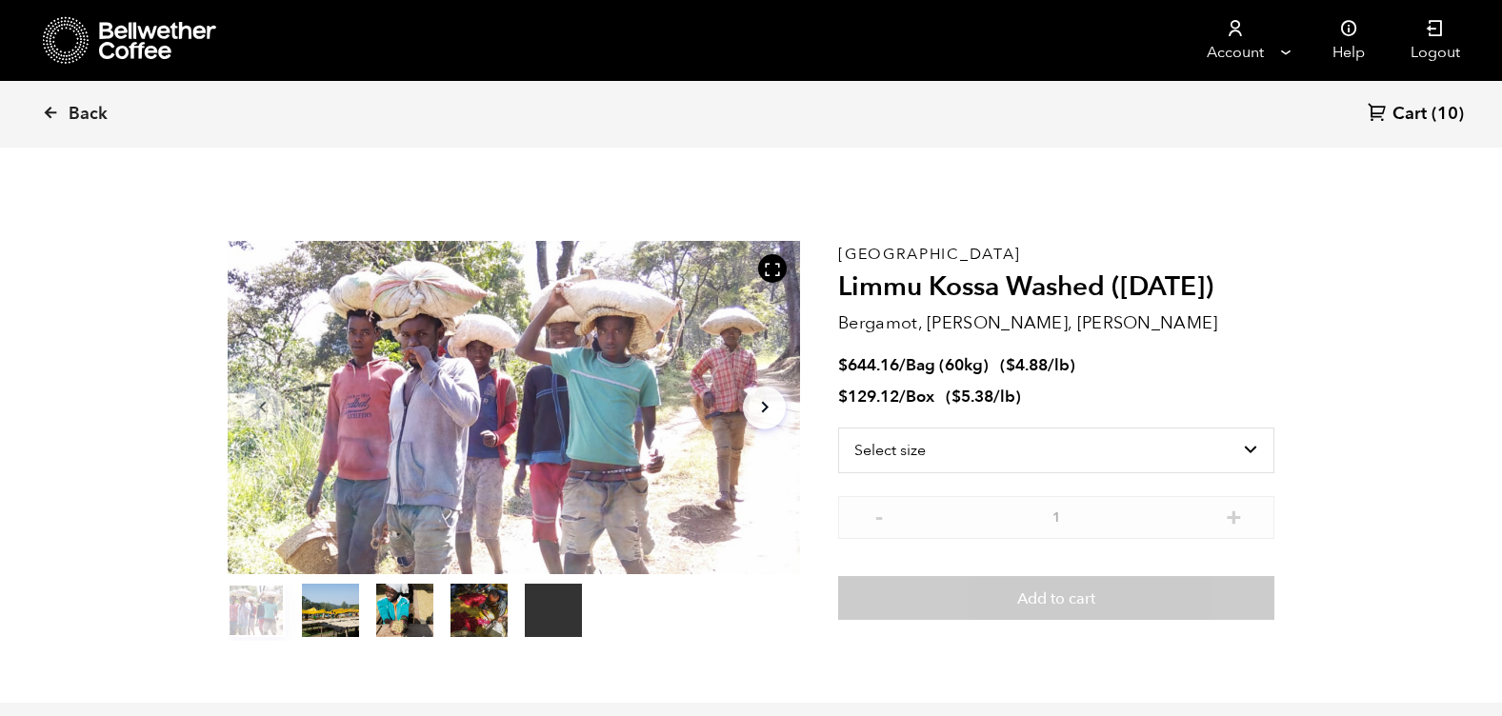
scroll to position [828, 1014]
click at [1105, 439] on select "Select size Bag (60kg) (132 lbs) Box (24 lbs)" at bounding box center [1056, 451] width 436 height 46
select select "bag-3"
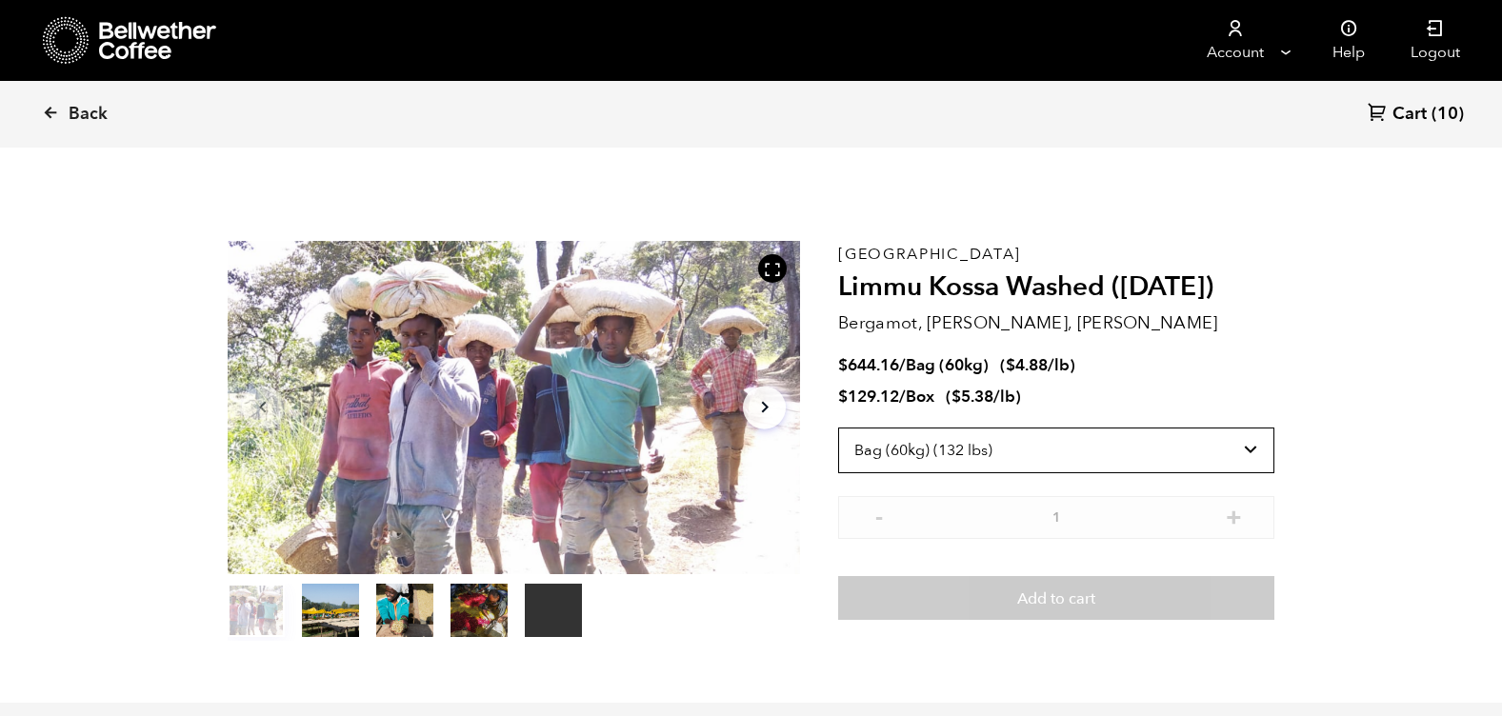
click at [838, 428] on select "Select size Bag (60kg) (132 lbs) Box (24 lbs)" at bounding box center [1056, 451] width 436 height 46
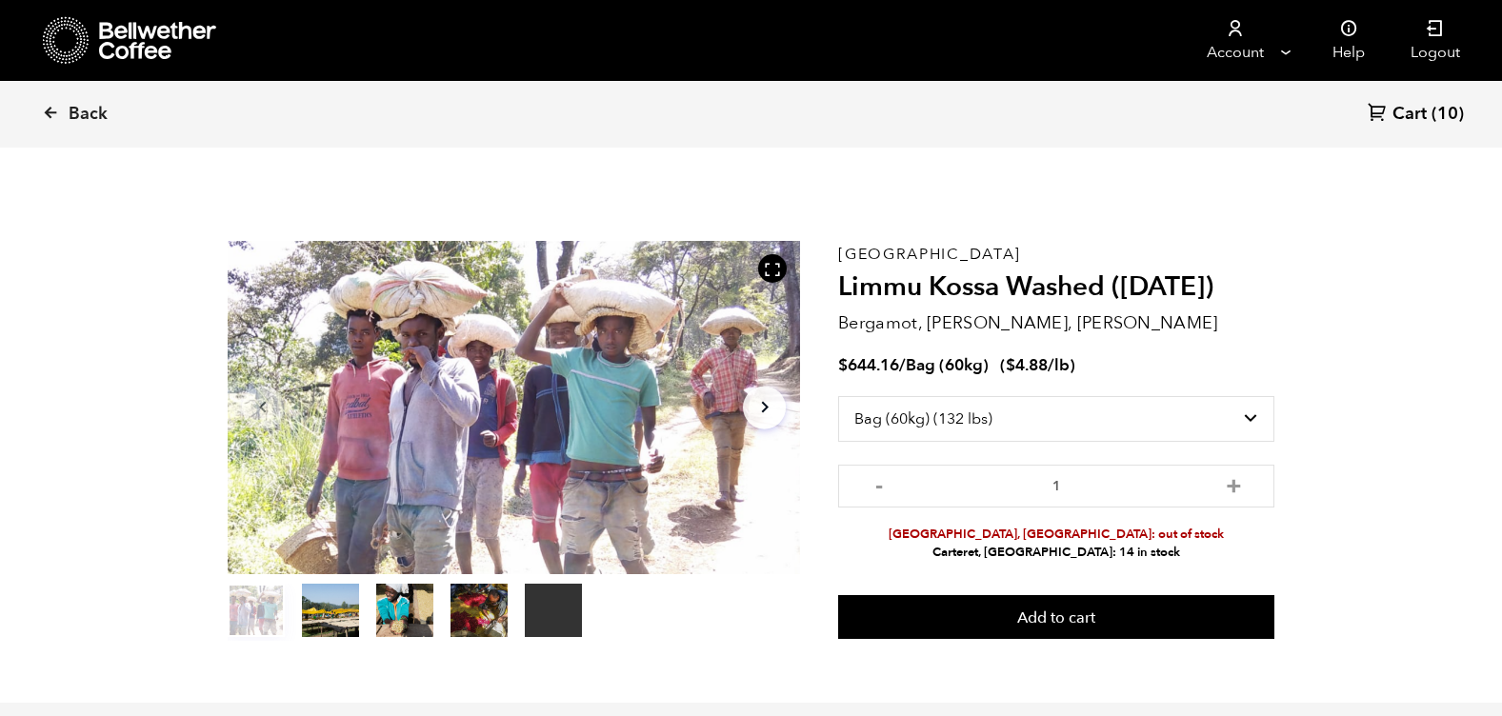
click at [1422, 105] on span "Cart" at bounding box center [1409, 114] width 34 height 23
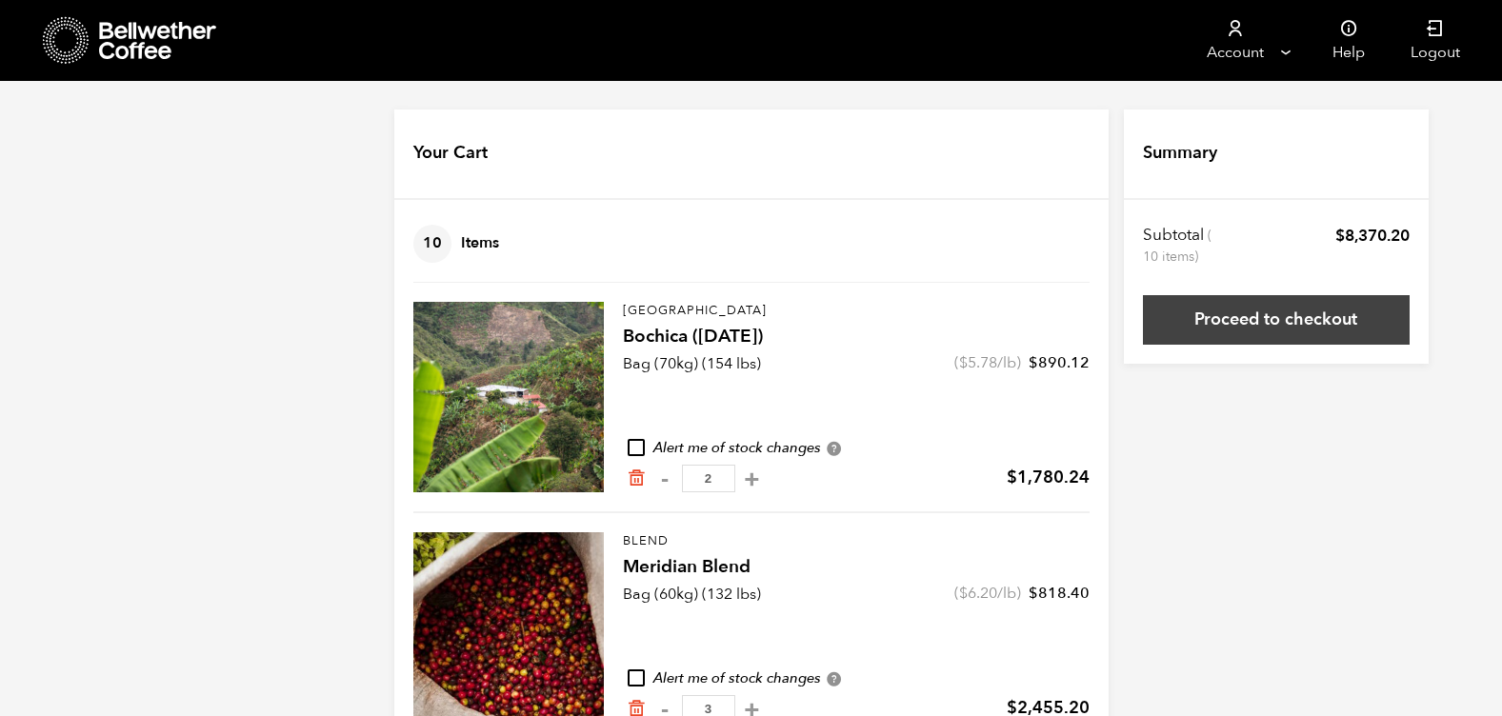
click at [1288, 319] on link "Proceed to checkout" at bounding box center [1276, 320] width 267 height 50
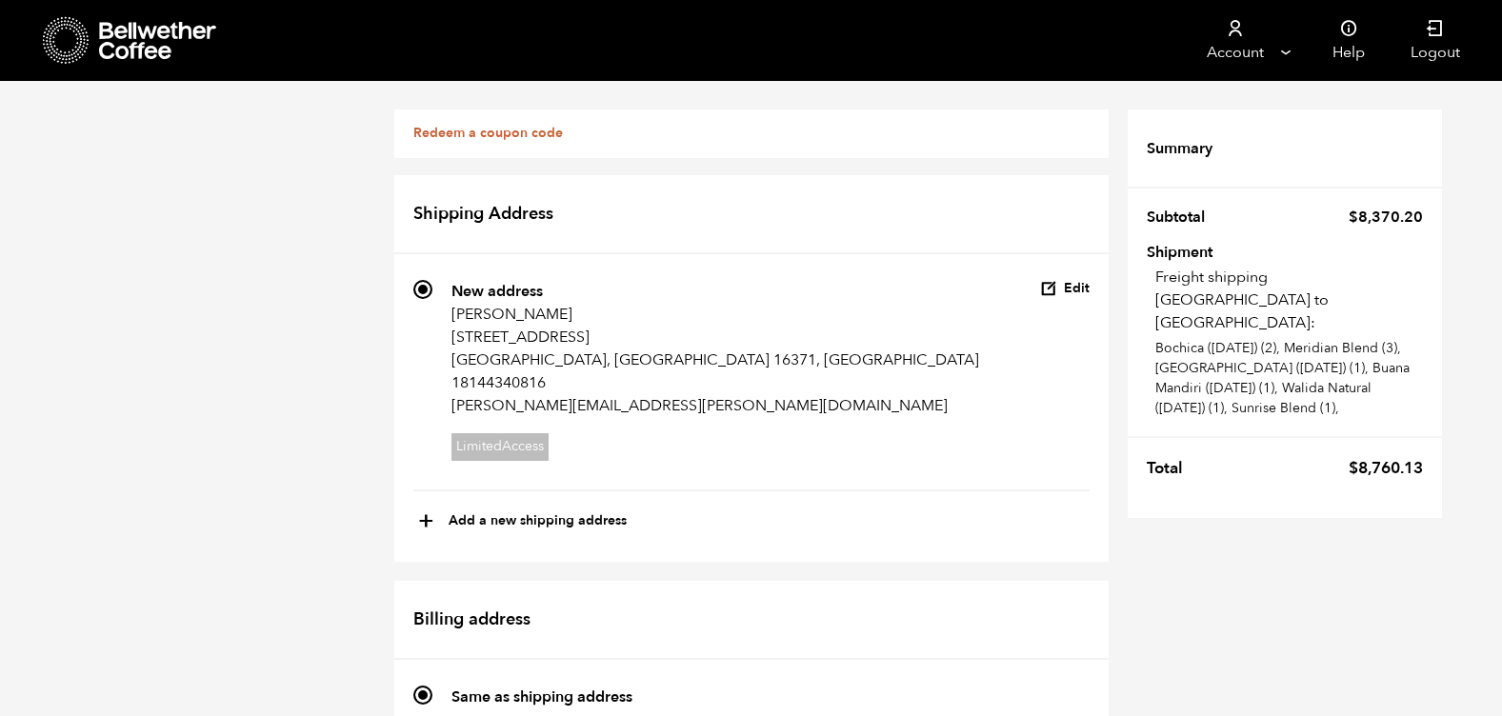
click at [1063, 287] on button "Edit" at bounding box center [1065, 289] width 50 height 18
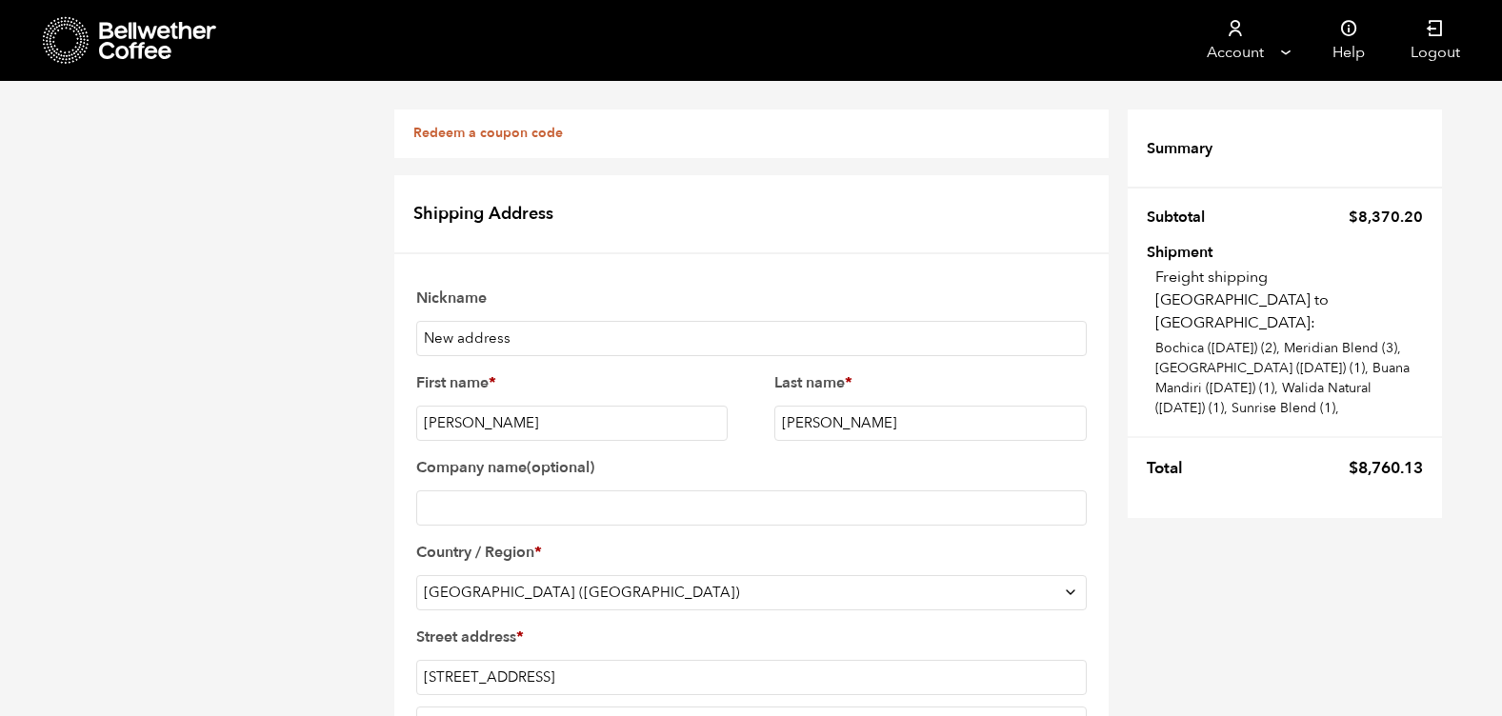
scroll to position [221, 0]
drag, startPoint x: 558, startPoint y: 586, endPoint x: 357, endPoint y: 580, distance: 201.0
type input "warren"
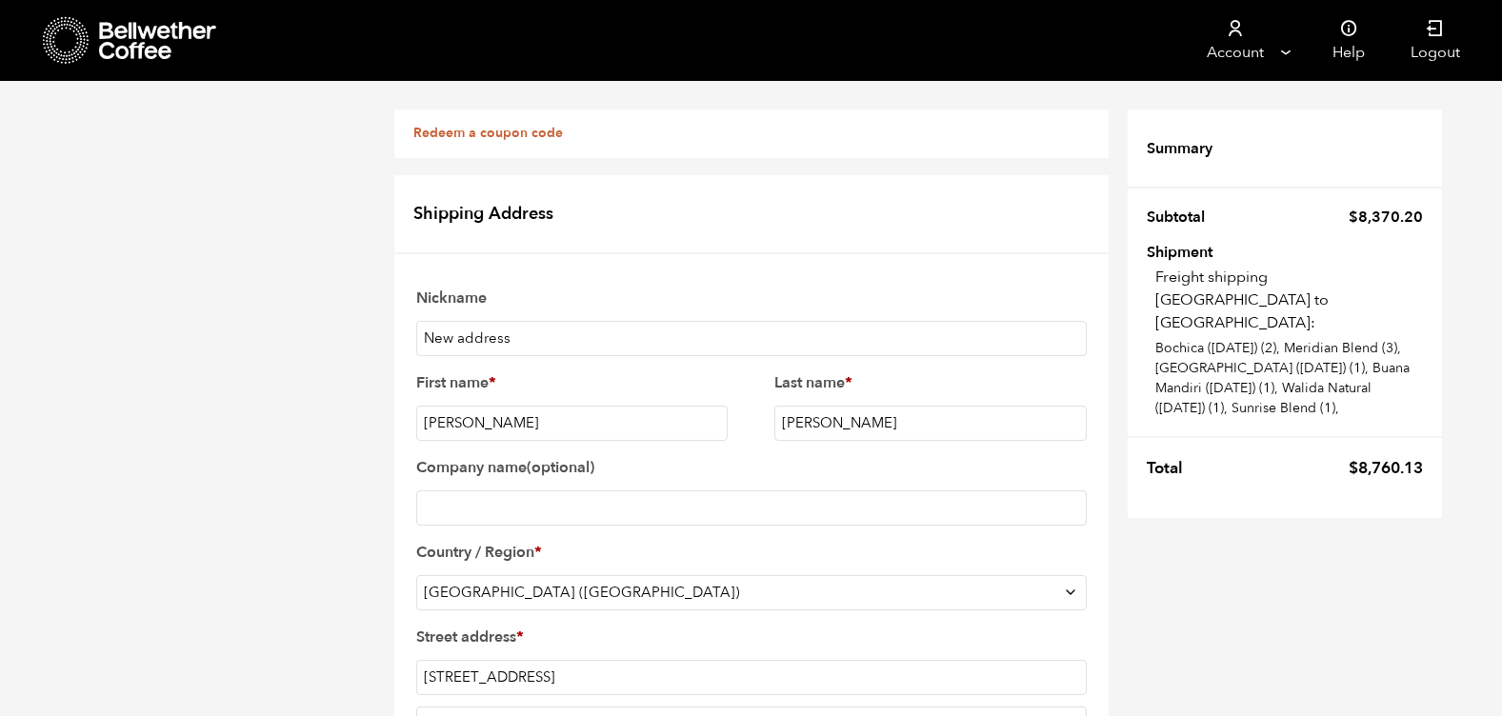
drag, startPoint x: 524, startPoint y: 281, endPoint x: 440, endPoint y: 269, distance: 84.6
type input "16365"
drag, startPoint x: 519, startPoint y: 253, endPoint x: 411, endPoint y: 243, distance: 108.1
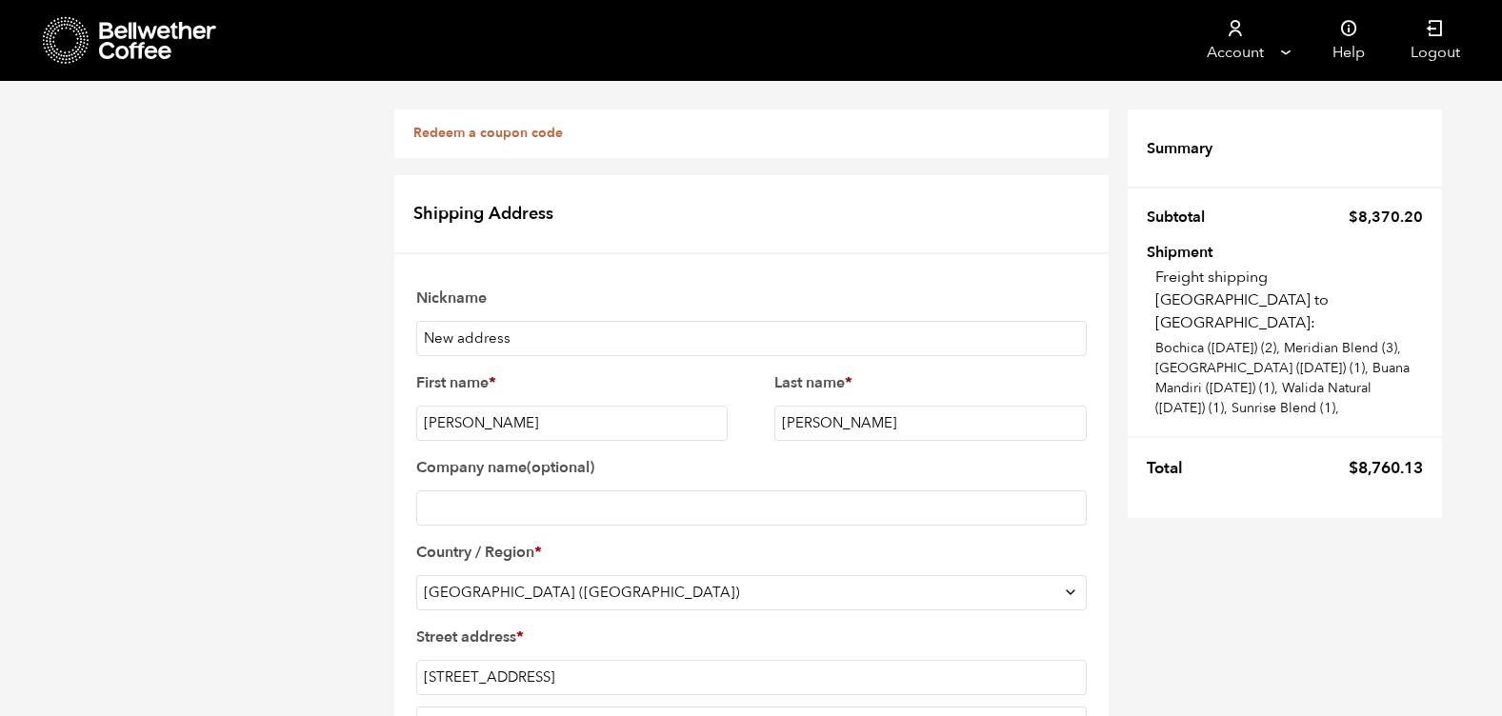
type input "Harmer Street"
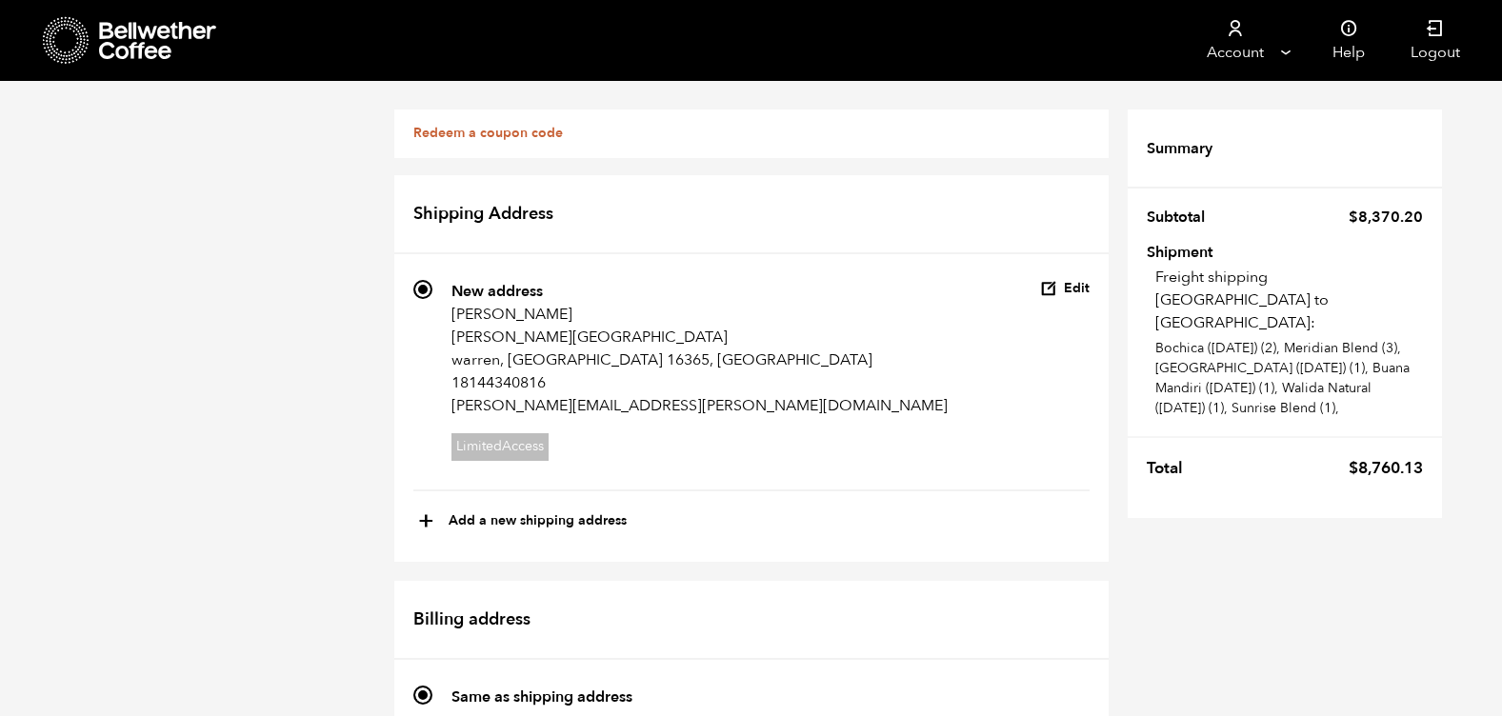
scroll to position [396, 0]
radio input "true"
click at [1081, 288] on button "Edit" at bounding box center [1065, 289] width 50 height 18
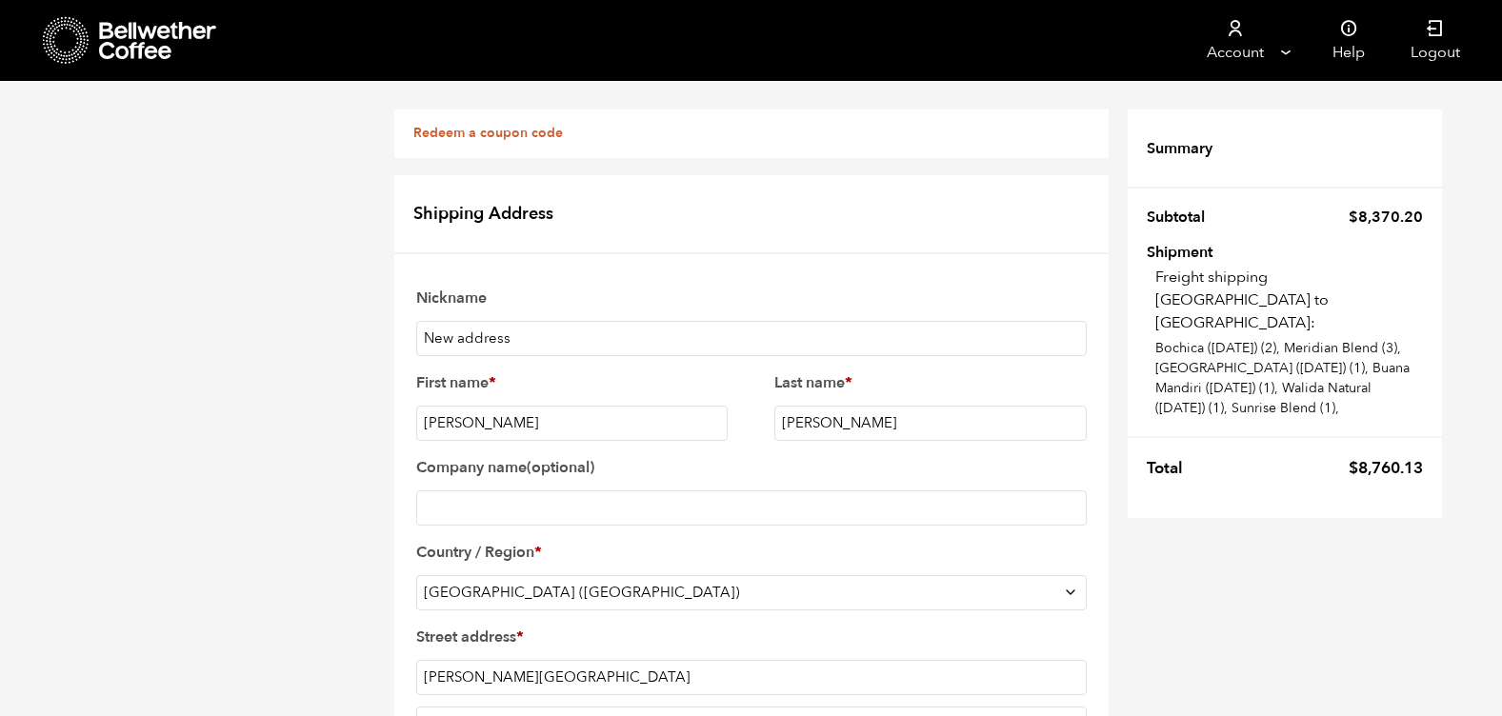
click at [424, 676] on input "[PERSON_NAME][GEOGRAPHIC_DATA]" at bounding box center [751, 677] width 670 height 35
click at [656, 686] on input "[STREET_ADDRESS][PERSON_NAME]" at bounding box center [751, 677] width 670 height 35
type input "[STREET_ADDRESS][PERSON_NAME]"
click at [476, 707] on input "Apartment, suite, unit, etc. (optional)" at bounding box center [751, 724] width 670 height 35
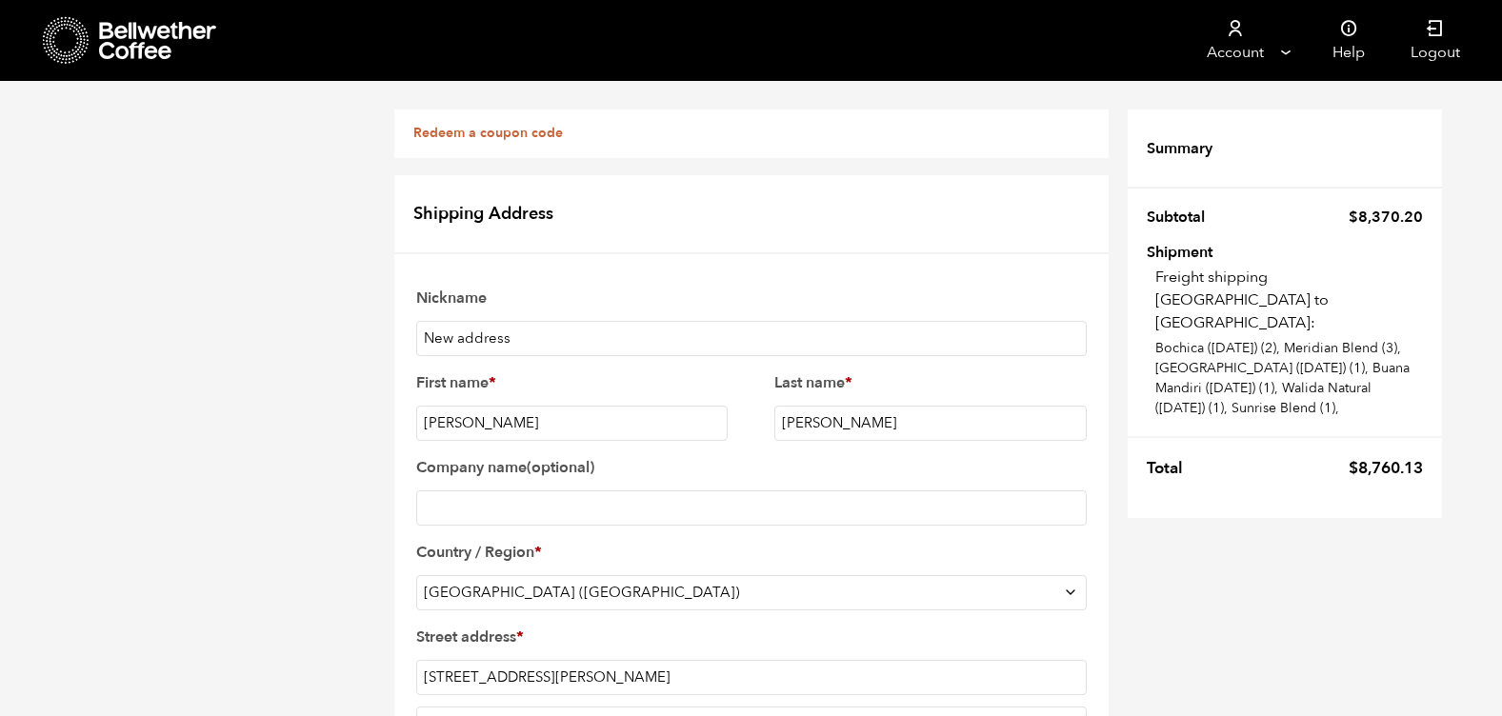
type input "s"
type input "Suite 6"
radio input "true"
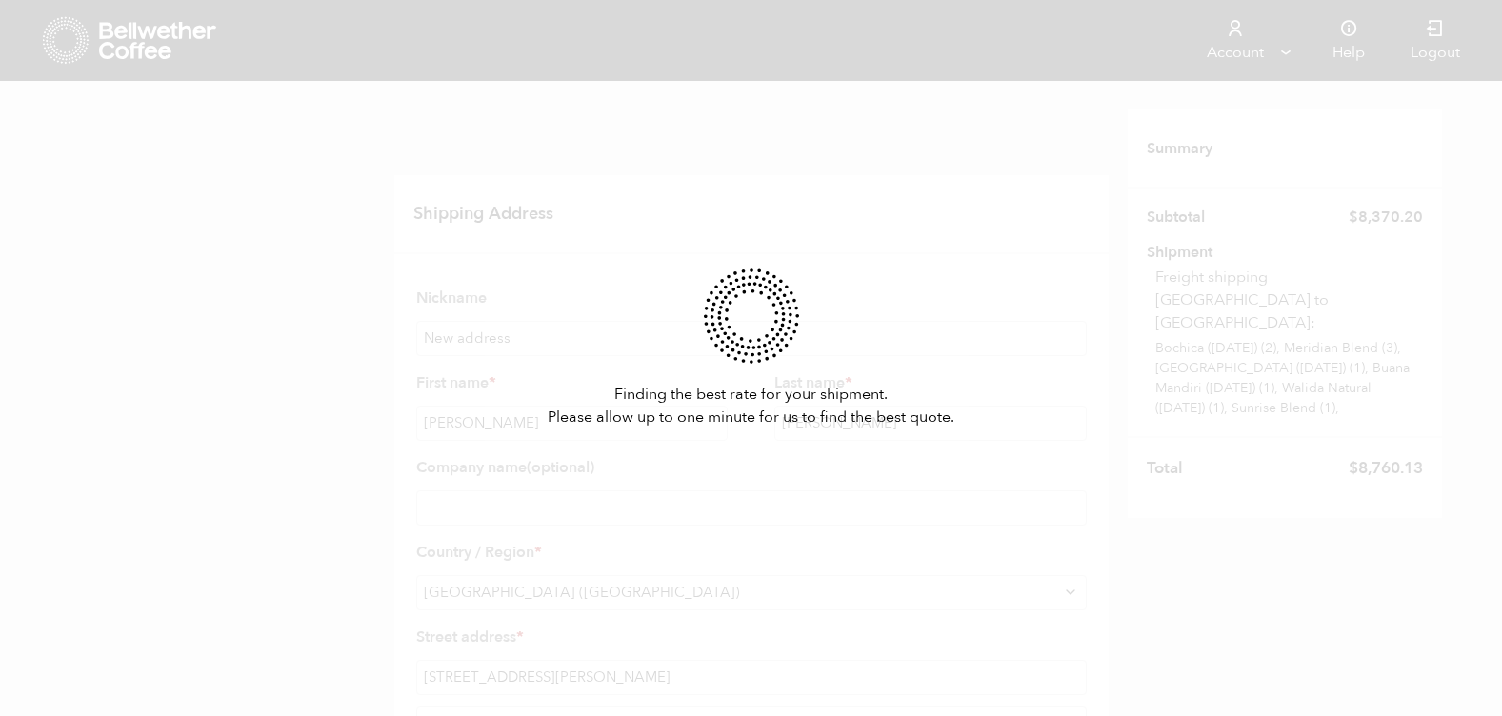
scroll to position [0, 0]
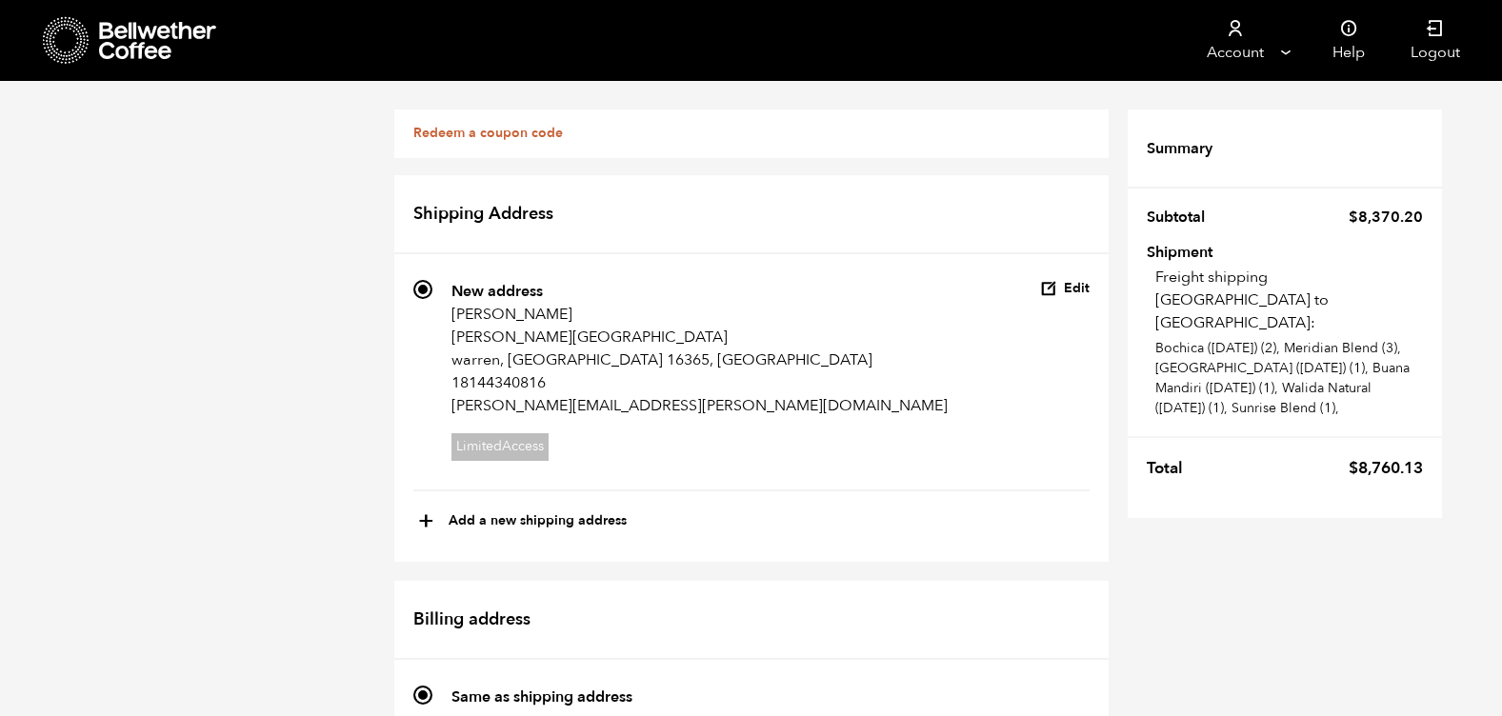
scroll to position [110, 0]
click at [1068, 280] on button "Edit" at bounding box center [1065, 289] width 50 height 18
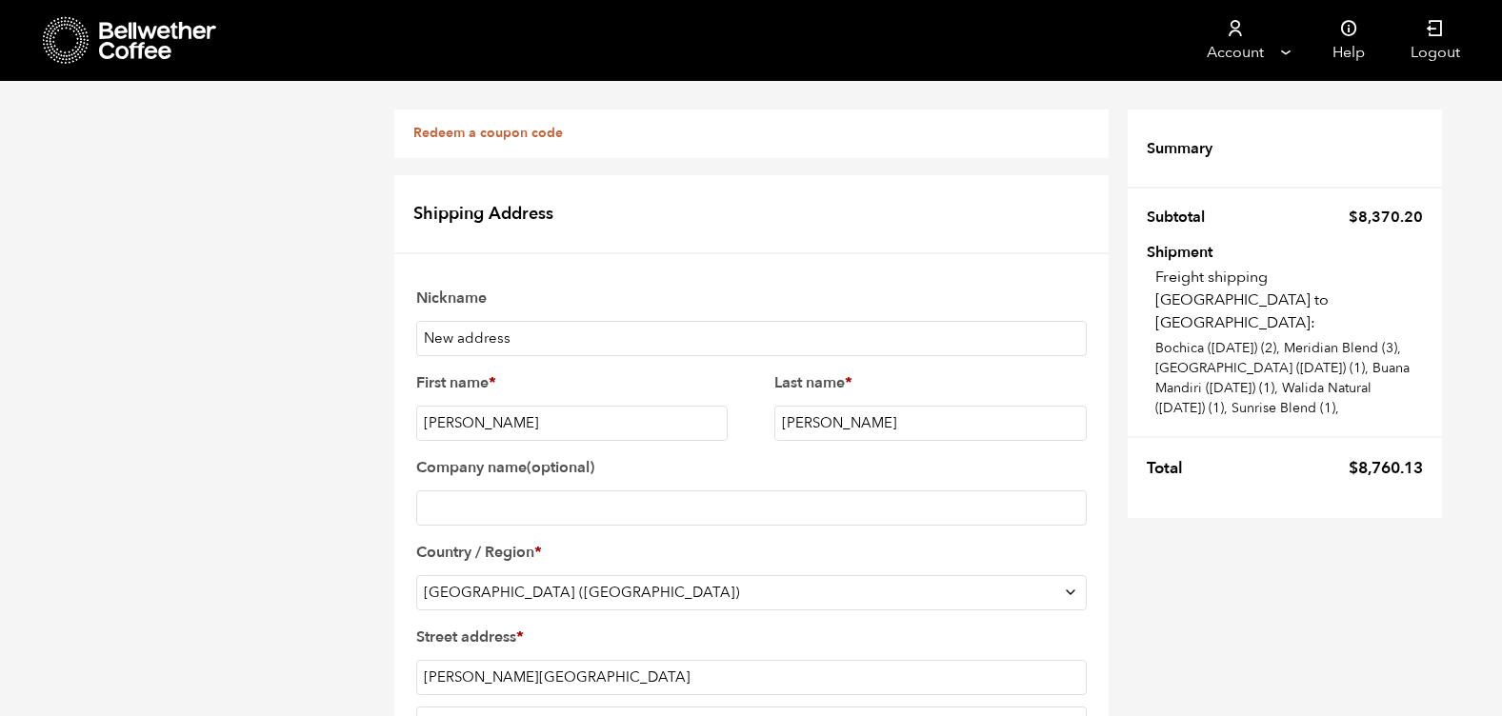
click at [426, 660] on input "Harmer Street" at bounding box center [751, 677] width 670 height 35
type input "65 East Harmer Street"
click at [508, 707] on input "Apartment, suite, unit, etc. (optional)" at bounding box center [751, 724] width 670 height 35
type input "Suite 6"
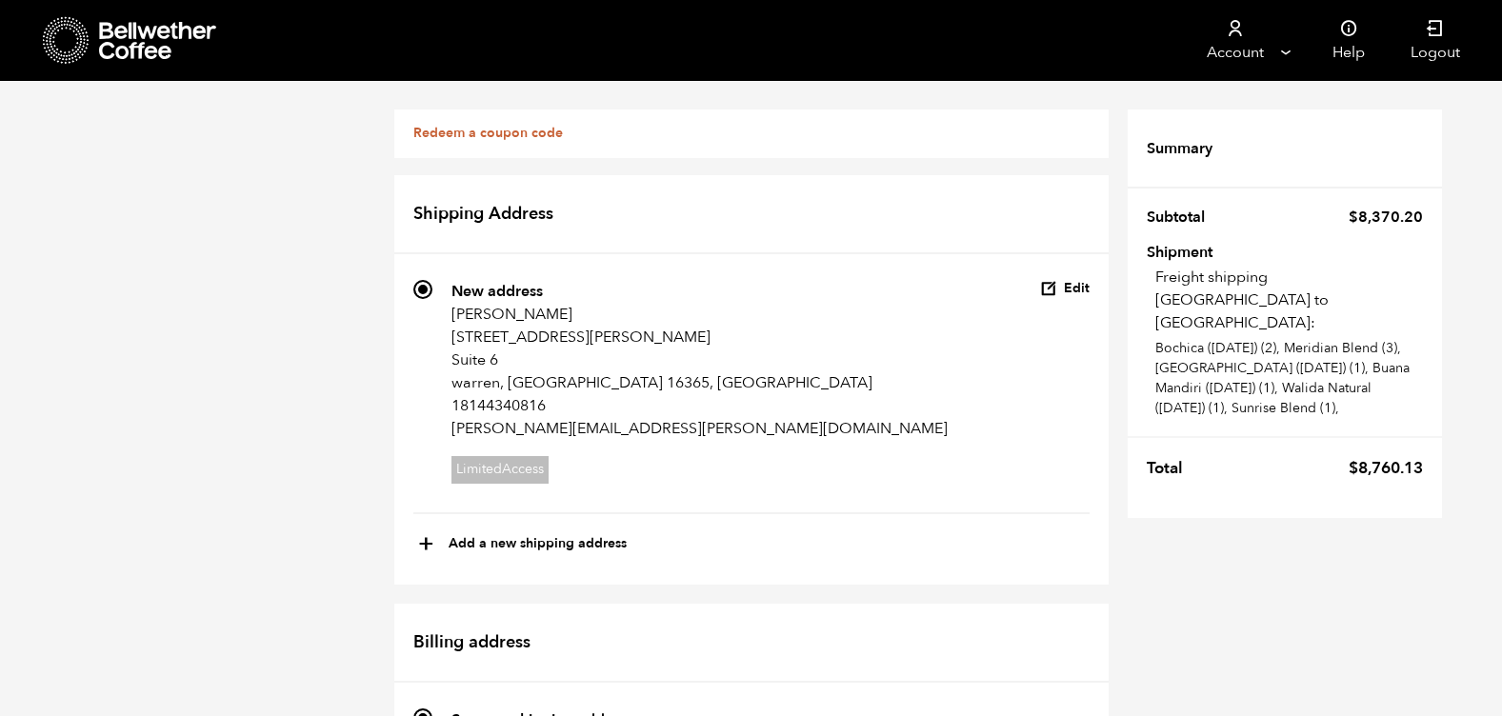
scroll to position [524, 0]
radio input "true"
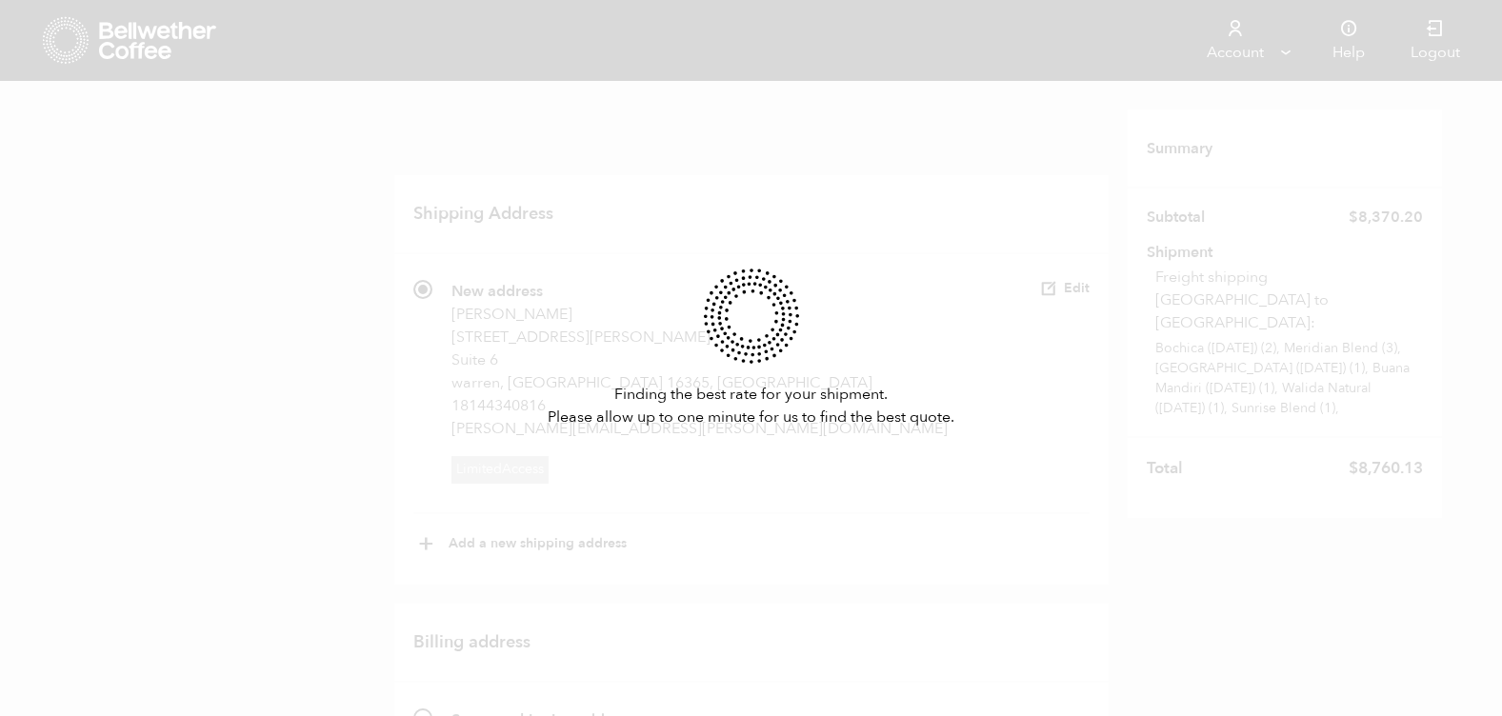
click at [424, 196] on div "Finding the best rate for your shipment. Please allow up to one minute for us t…" at bounding box center [751, 358] width 1502 height 716
click at [534, 160] on div "Finding the best rate for your shipment. Please allow up to one minute for us t…" at bounding box center [751, 358] width 1502 height 716
click at [457, 455] on div "Finding the best rate for your shipment. Please allow up to one minute for us t…" at bounding box center [751, 358] width 1502 height 716
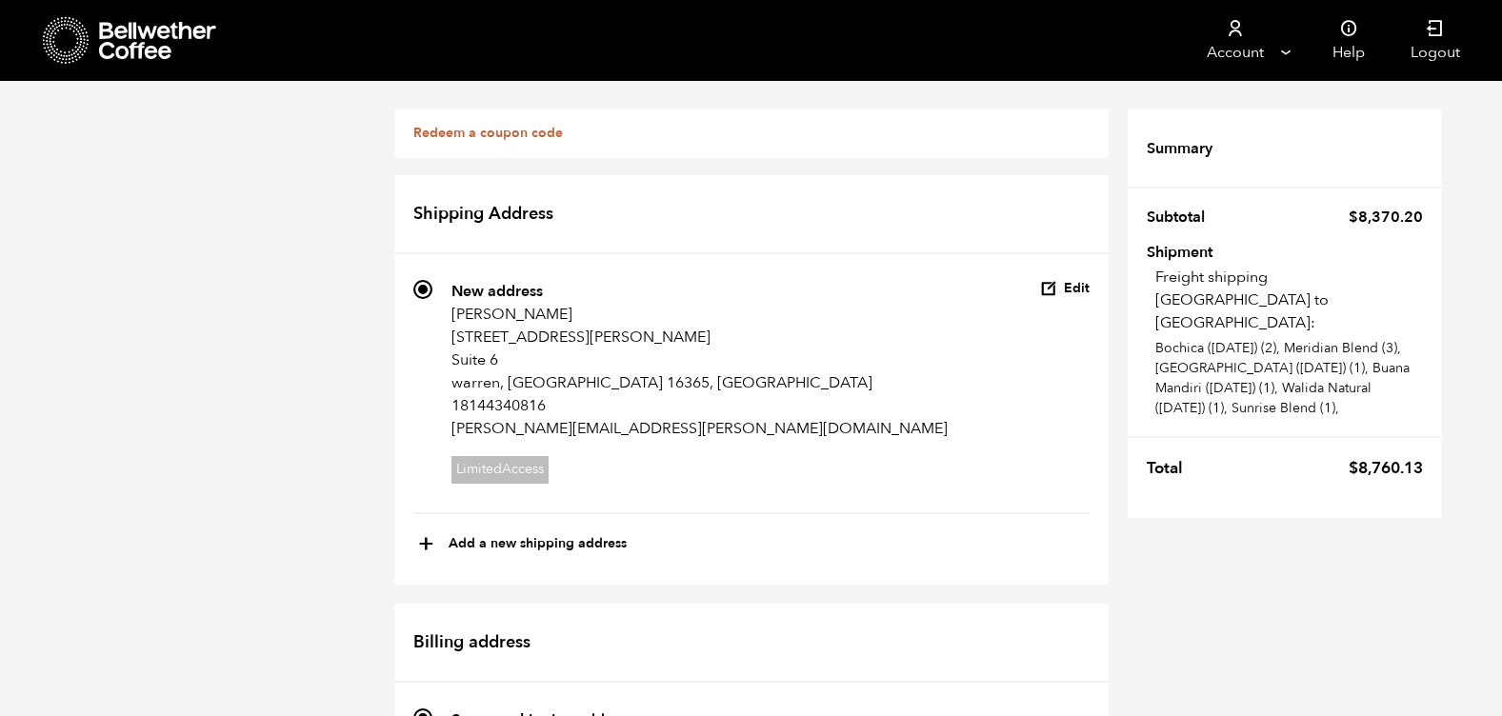
scroll to position [2542, 0]
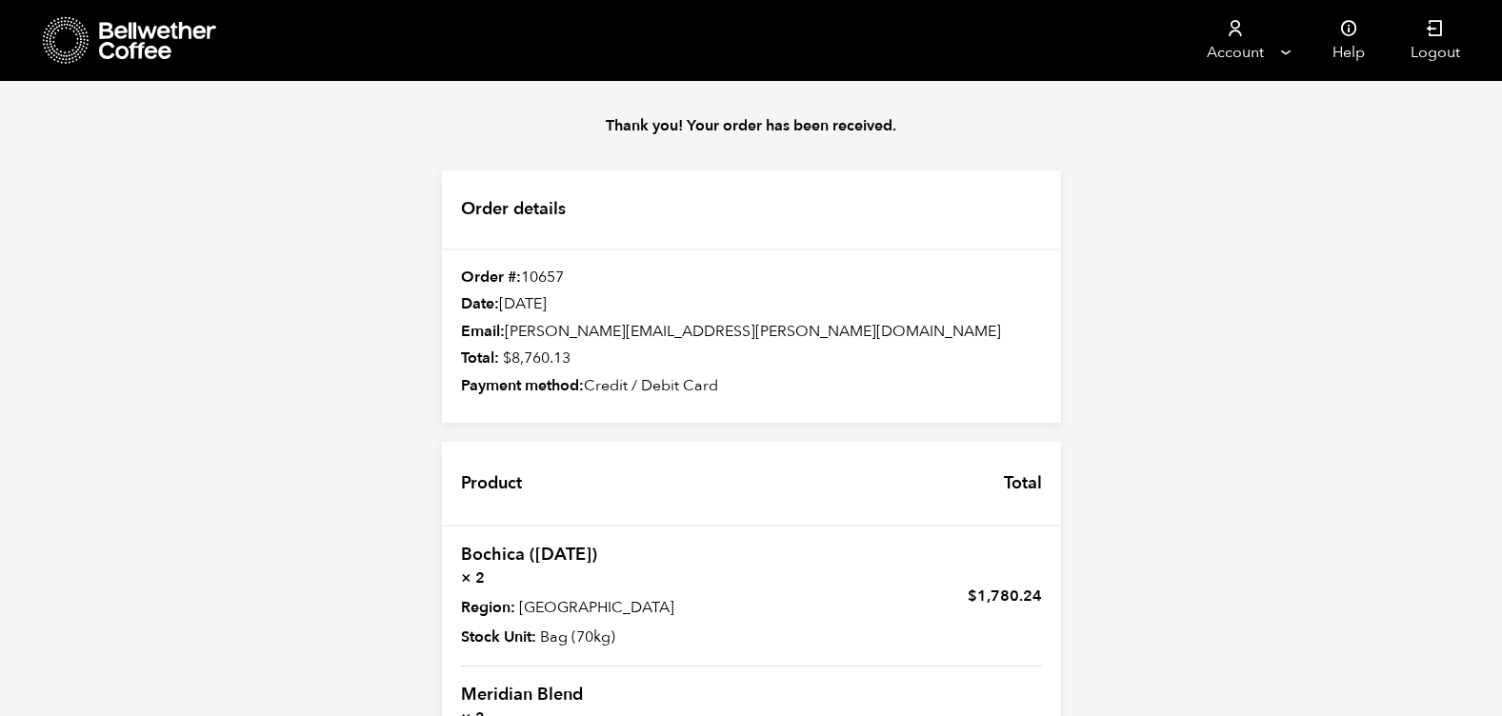
click at [94, 43] on div at bounding box center [130, 40] width 175 height 49
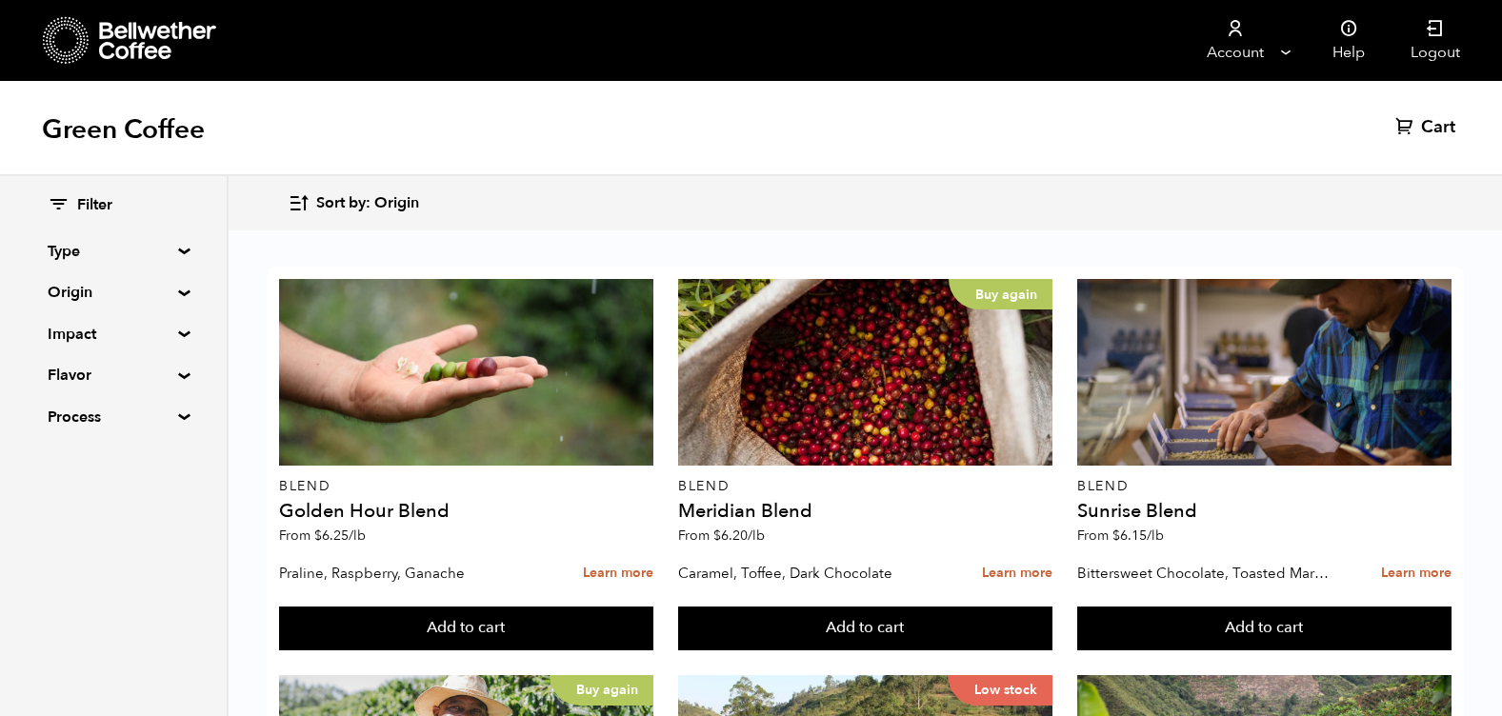
click at [169, 293] on summary "Origin" at bounding box center [113, 292] width 131 height 23
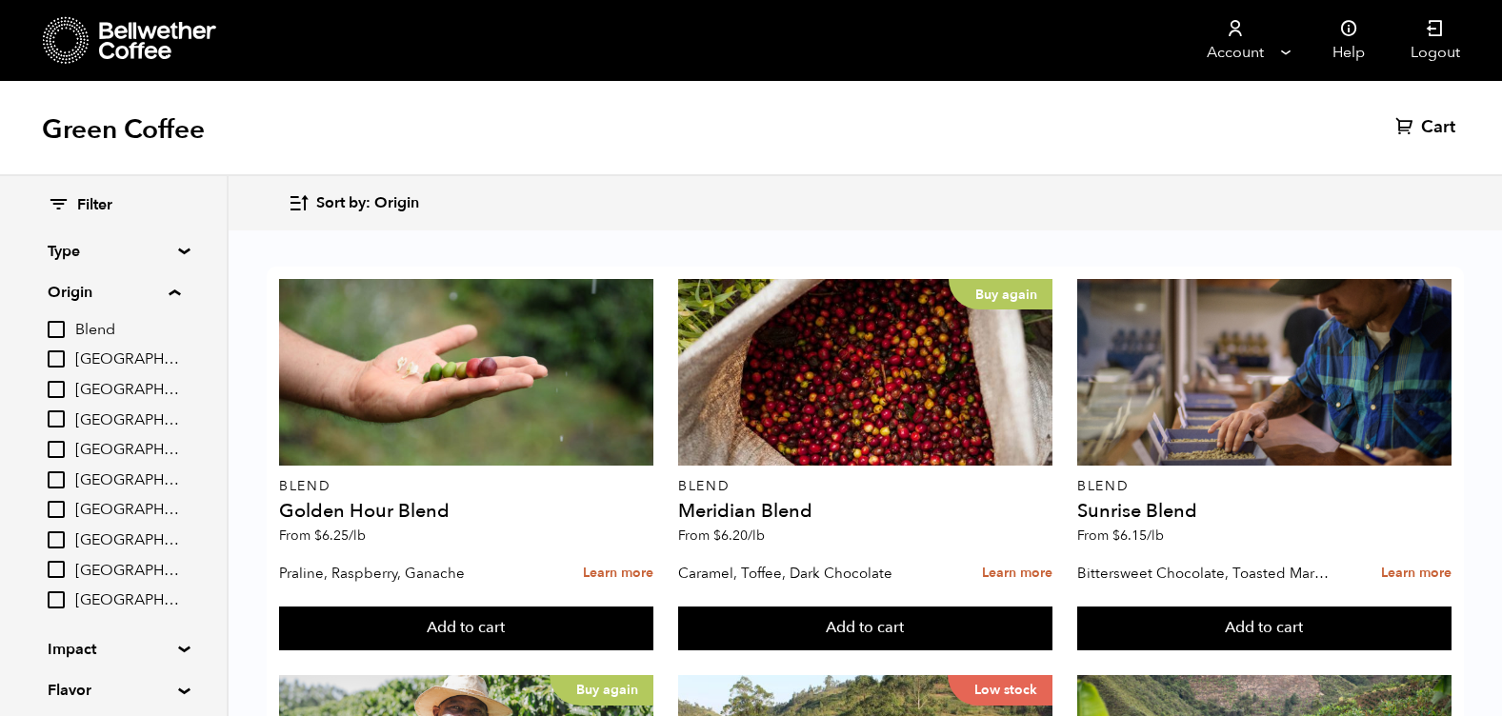
click at [110, 597] on span "Tanzania" at bounding box center [127, 600] width 105 height 21
click at [0, 0] on input "Tanzania" at bounding box center [0, 0] width 0 height 0
checkbox input "true"
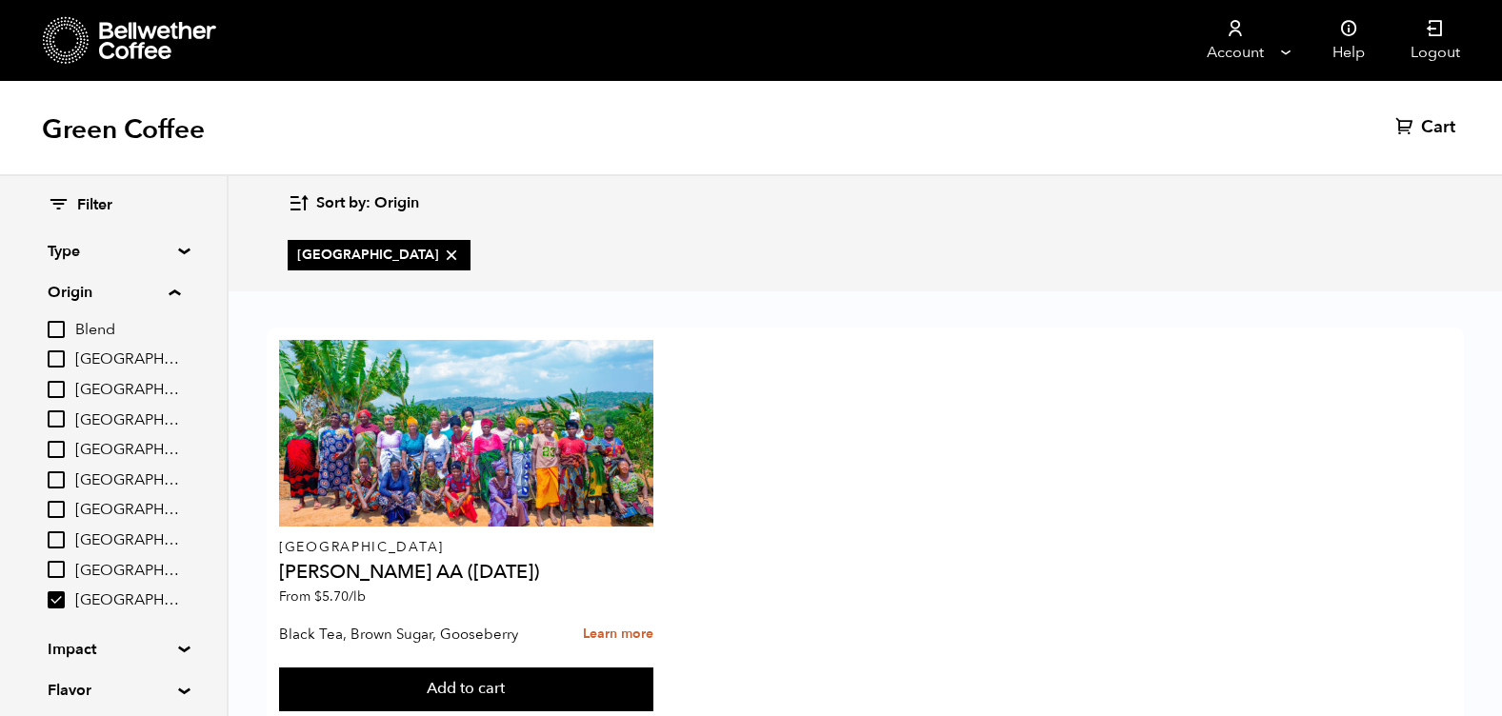
click at [61, 394] on input "Burundi" at bounding box center [56, 389] width 17 height 17
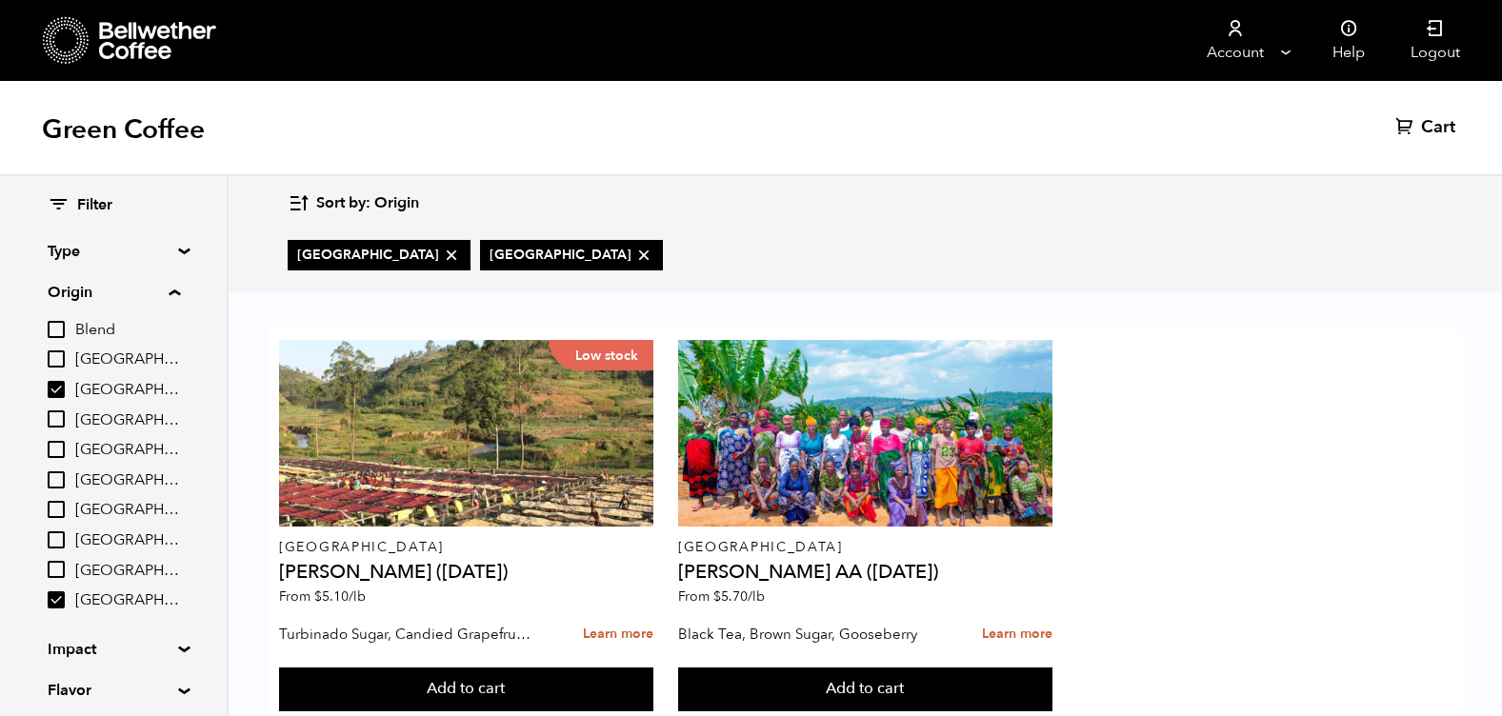
click at [54, 388] on input "Burundi" at bounding box center [56, 389] width 17 height 17
checkbox input "false"
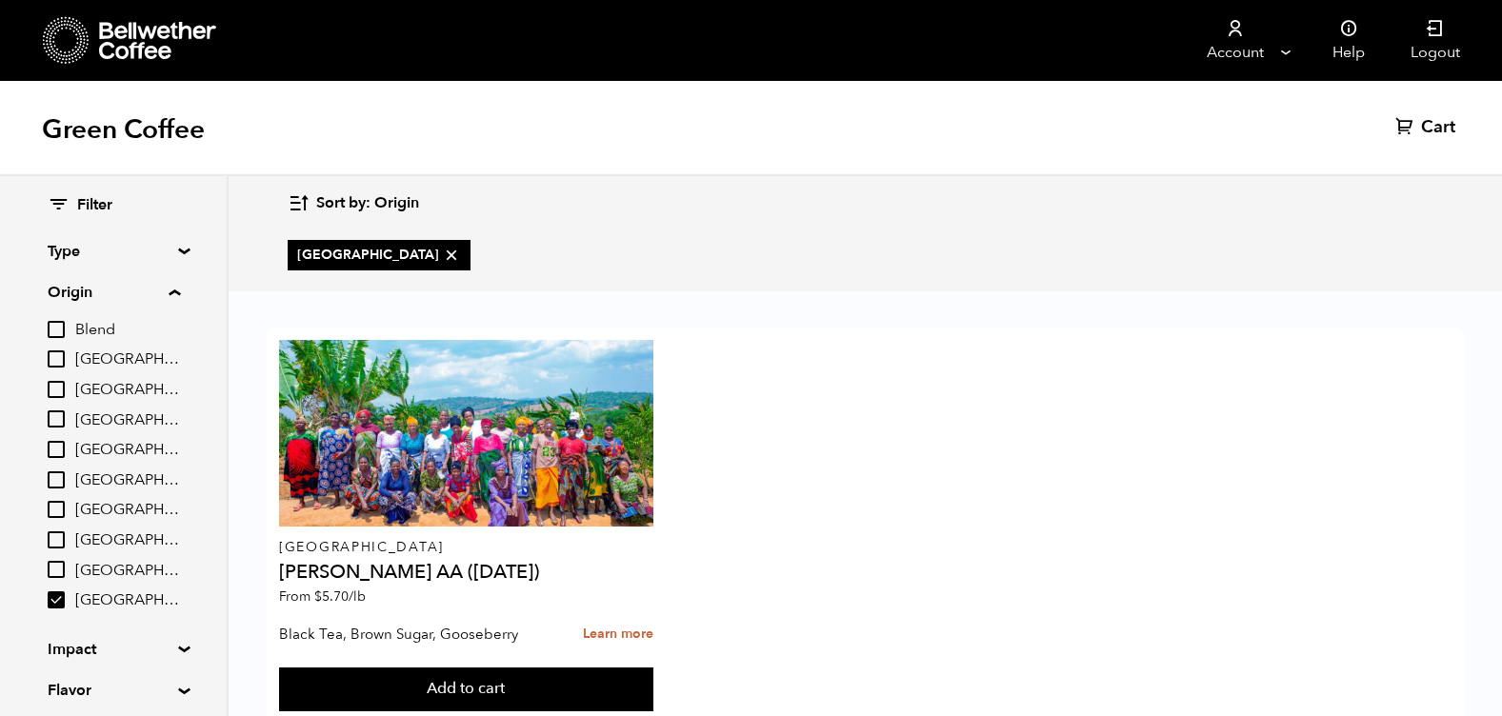
click at [59, 593] on input "Tanzania" at bounding box center [56, 599] width 17 height 17
checkbox input "false"
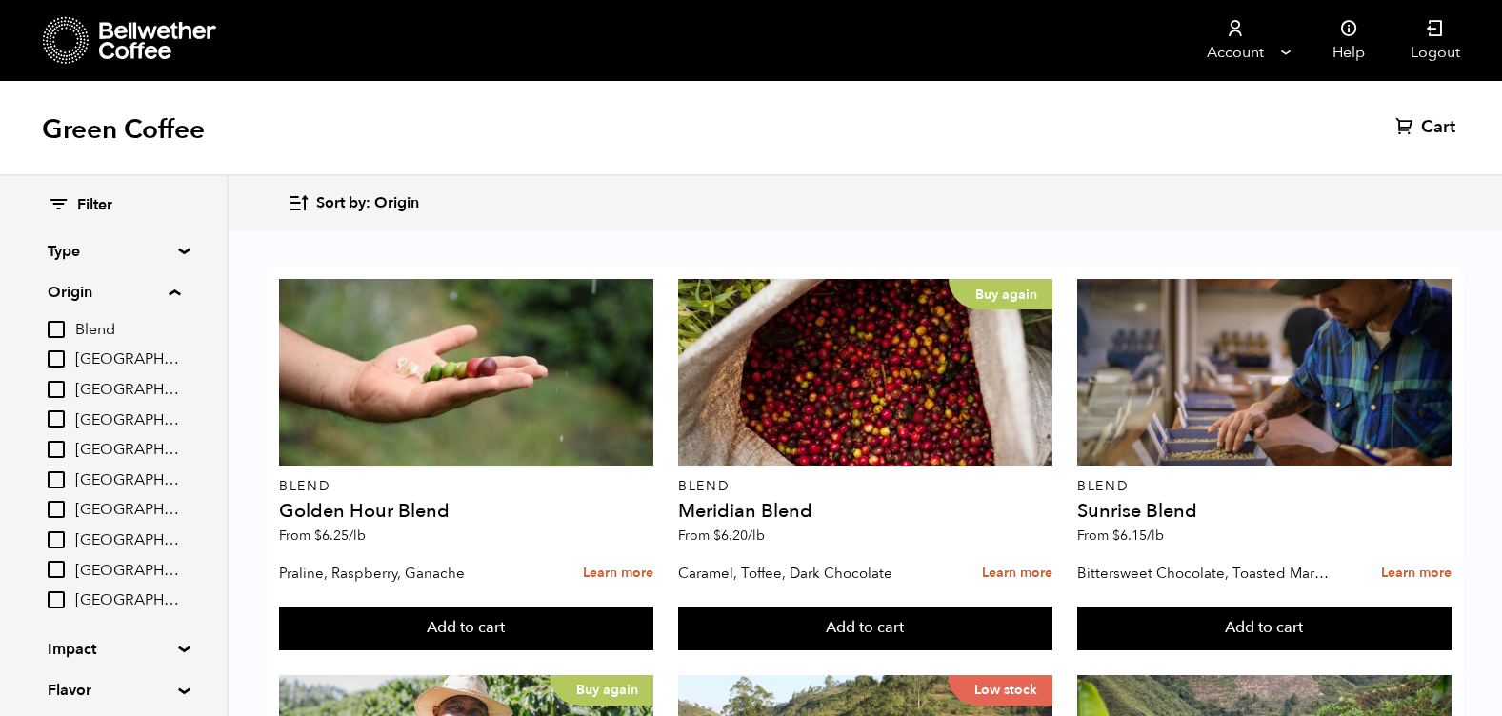
click at [115, 451] on span "[GEOGRAPHIC_DATA]" at bounding box center [127, 450] width 105 height 21
click at [0, 0] on input "[GEOGRAPHIC_DATA]" at bounding box center [0, 0] width 0 height 0
checkbox input "true"
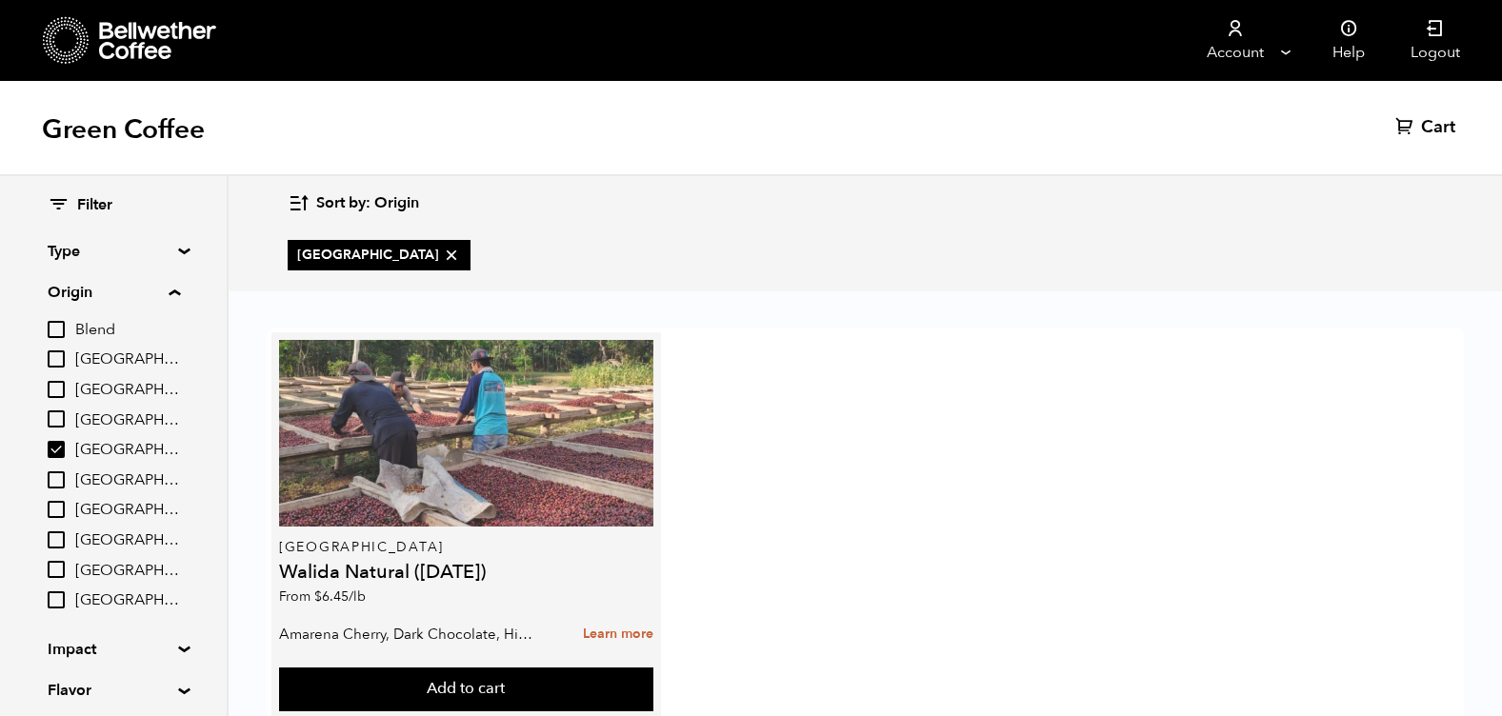
click at [486, 381] on div at bounding box center [466, 433] width 374 height 187
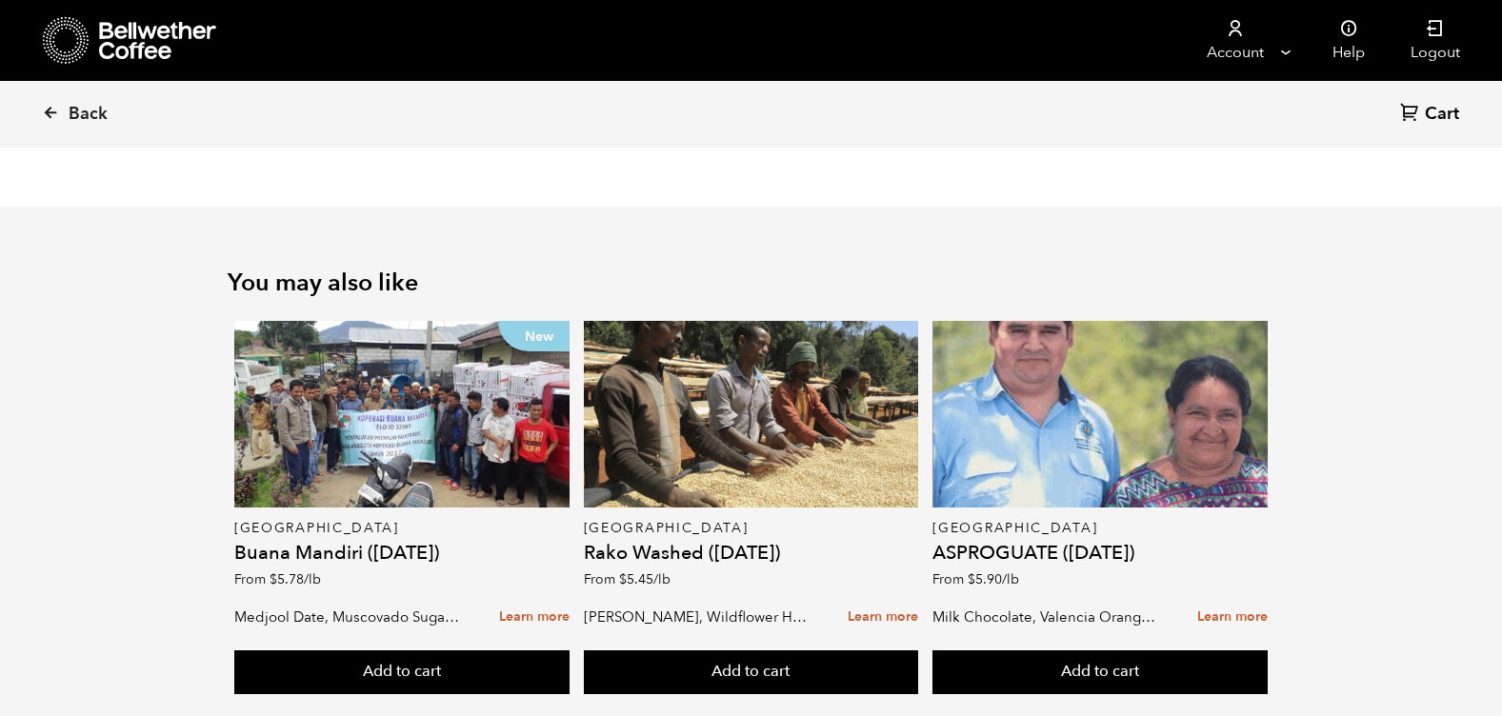
scroll to position [2405, 0]
